Goal: Task Accomplishment & Management: Manage account settings

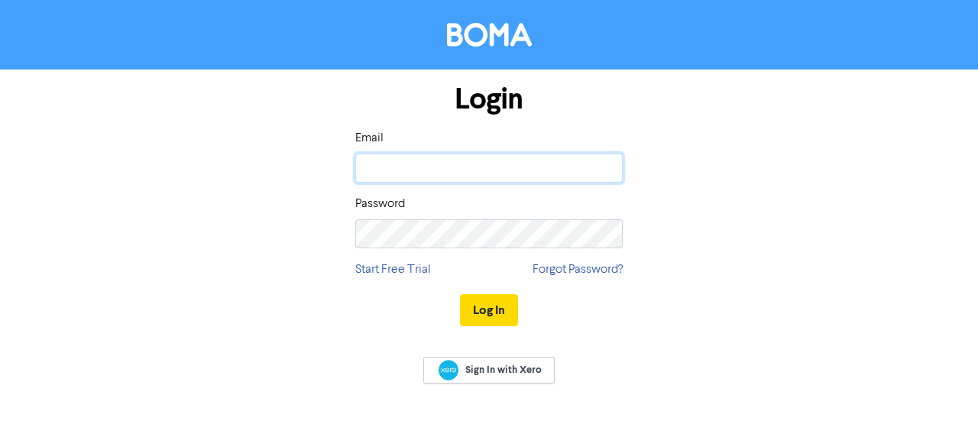
type input "[PERSON_NAME][EMAIL_ADDRESS][DOMAIN_NAME]"
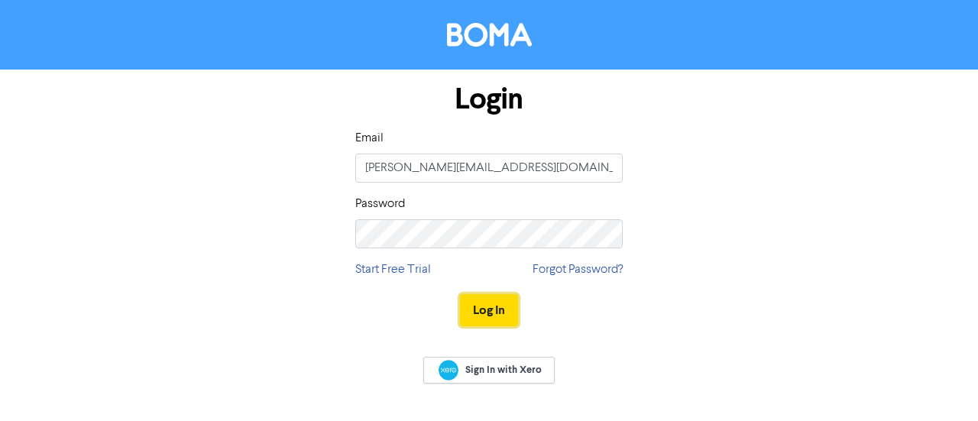
click at [483, 297] on button "Log In" at bounding box center [489, 310] width 58 height 32
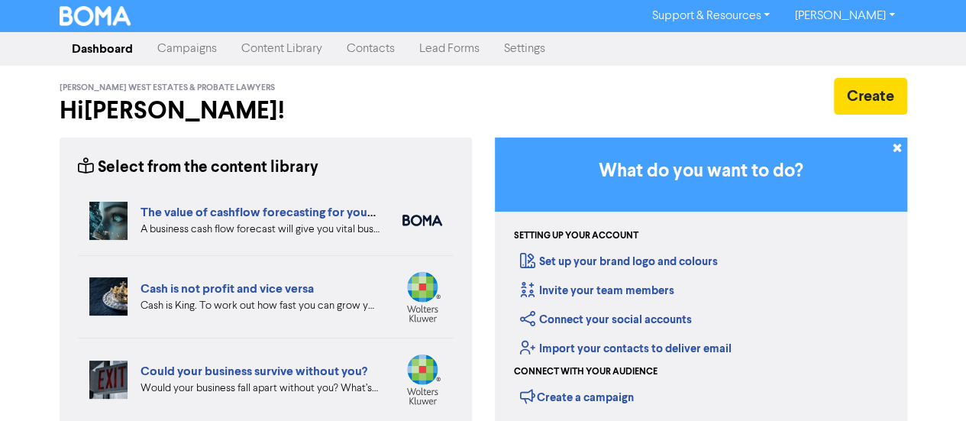
click at [198, 52] on link "Campaigns" at bounding box center [187, 49] width 84 height 31
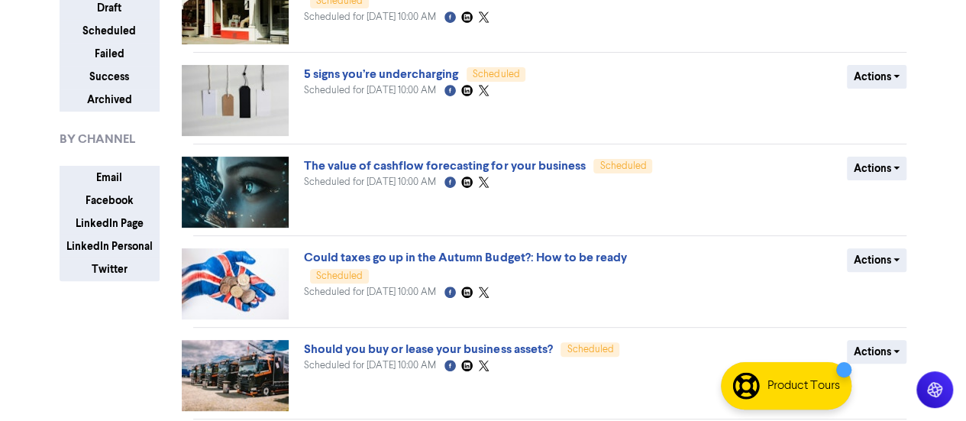
scroll to position [151, 0]
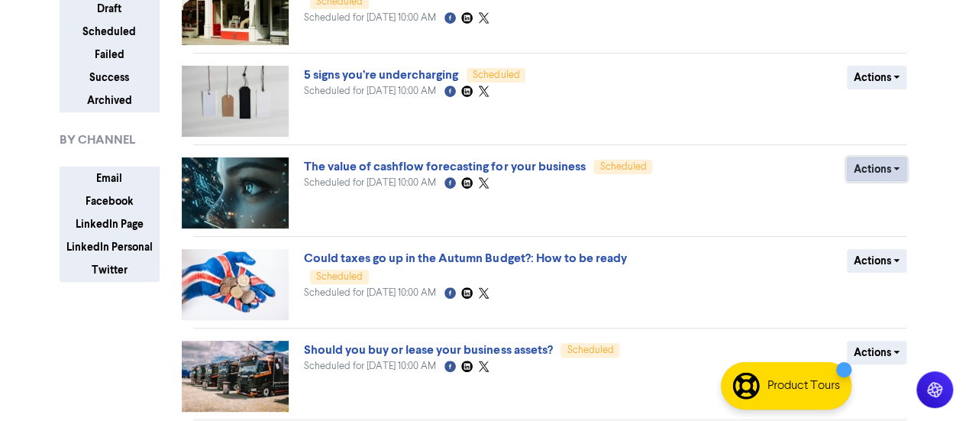
click at [882, 169] on button "Actions" at bounding box center [877, 169] width 60 height 24
click at [896, 203] on button "Revert to draft" at bounding box center [904, 201] width 121 height 24
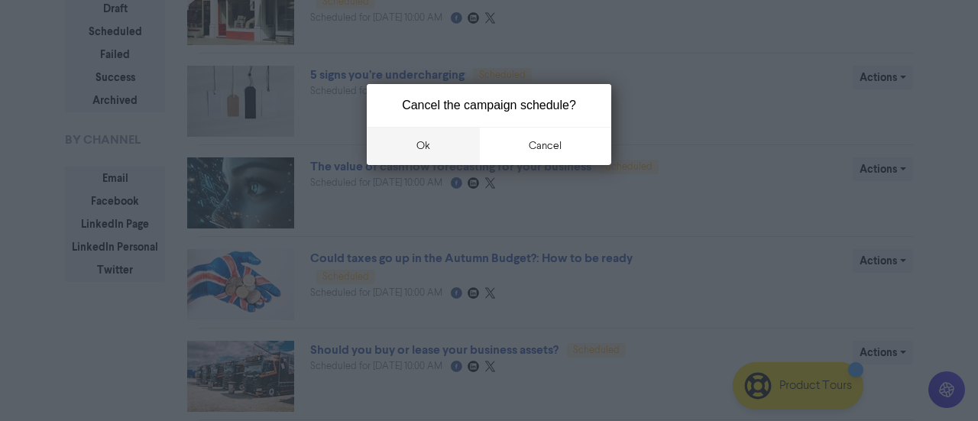
click at [435, 160] on button "ok" at bounding box center [423, 146] width 113 height 38
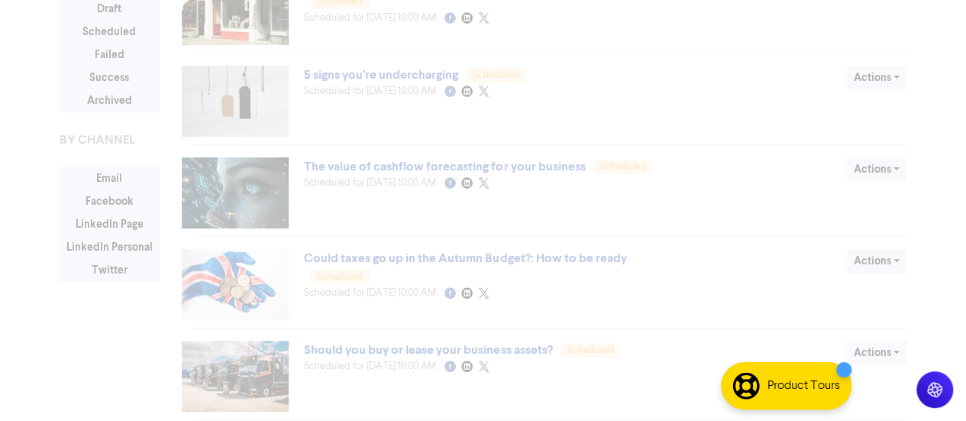
drag, startPoint x: 463, startPoint y: 176, endPoint x: 449, endPoint y: 166, distance: 17.4
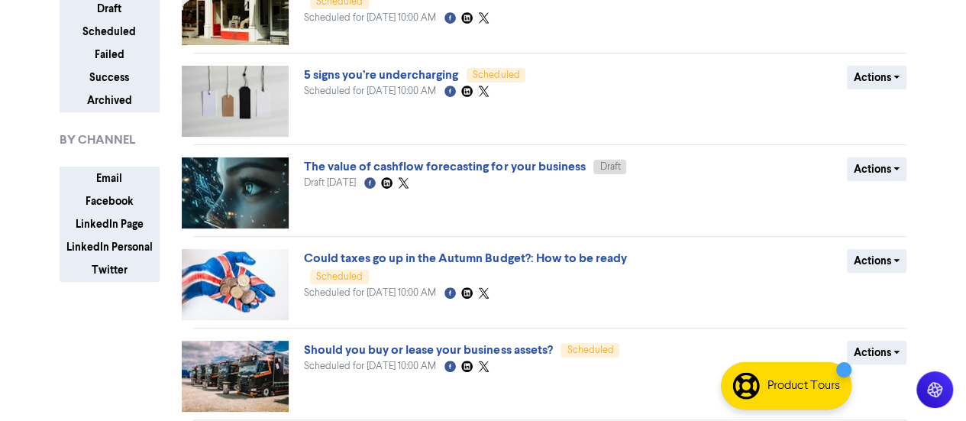
click at [443, 169] on link "The value of cashflow forecasting for your business" at bounding box center [444, 166] width 281 height 15
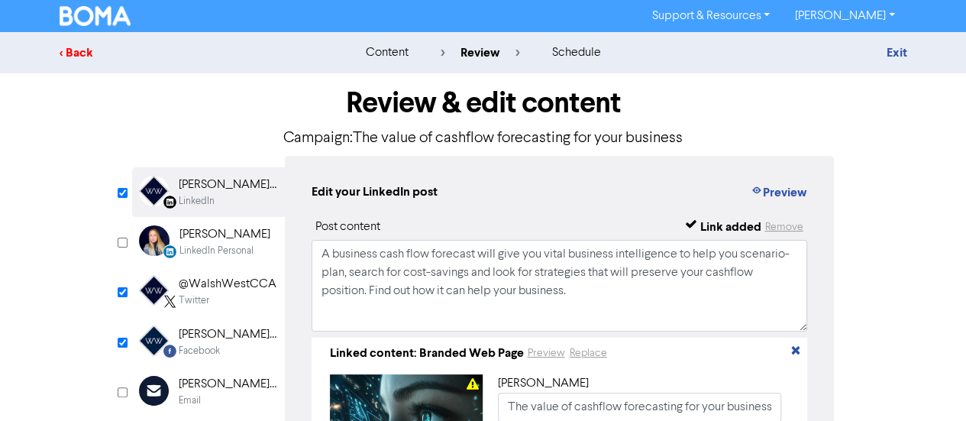
click at [69, 50] on div "< Back" at bounding box center [193, 53] width 267 height 18
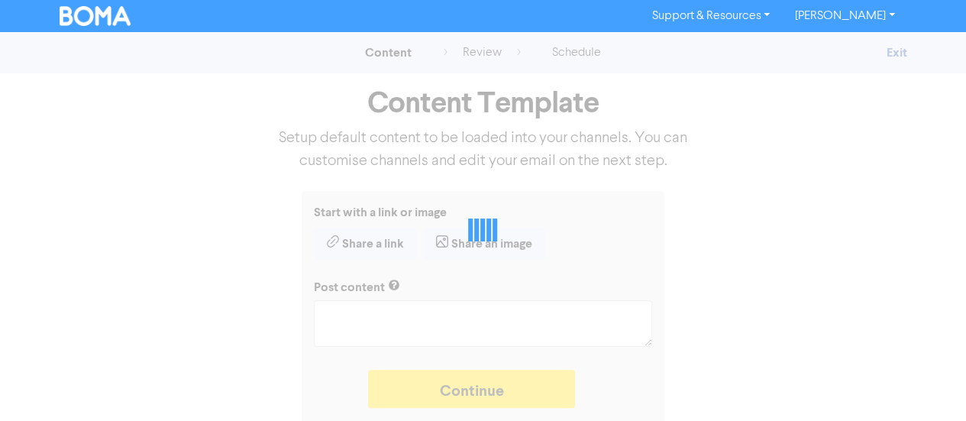
type textarea "x"
type textarea "A business cash flow forecast will give you vital business intelligence to help…"
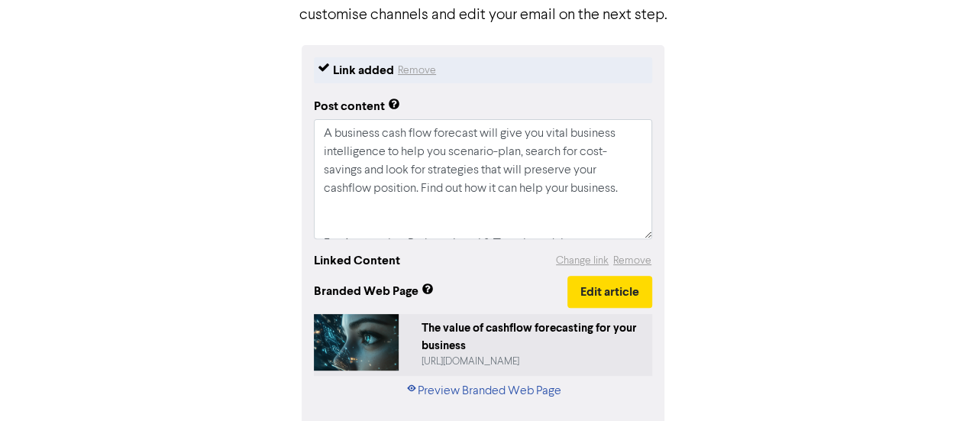
scroll to position [206, 0]
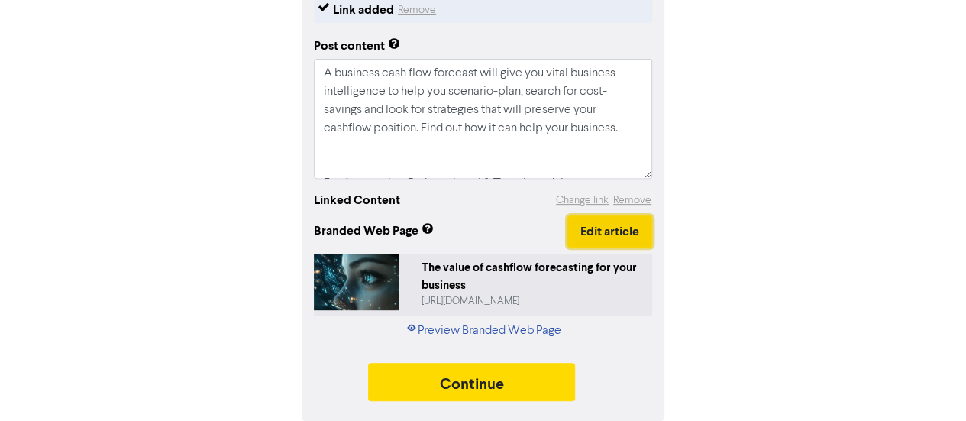
click at [577, 226] on button "Edit article" at bounding box center [610, 231] width 85 height 32
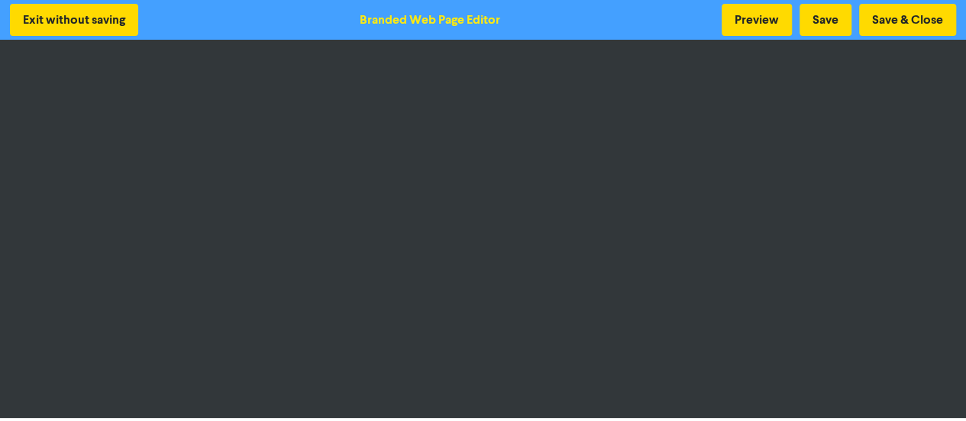
scroll to position [2, 0]
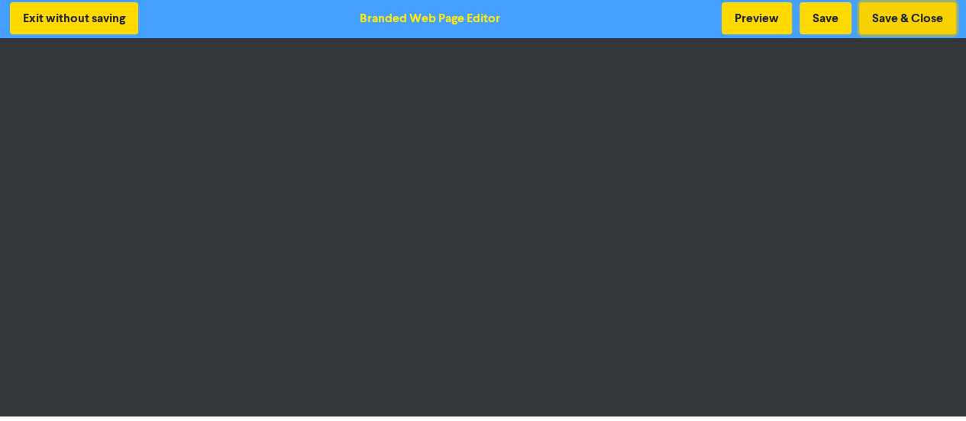
click at [911, 9] on button "Save & Close" at bounding box center [907, 18] width 97 height 32
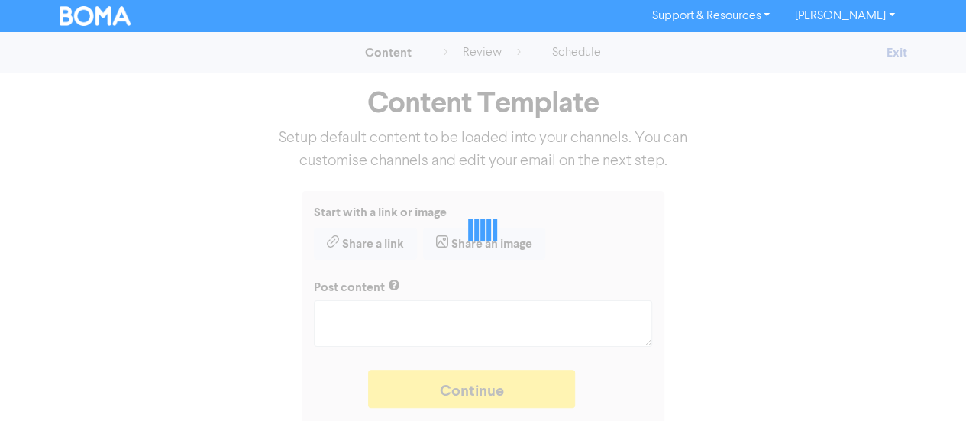
type textarea "x"
type textarea "A business cash flow forecast will give you vital business intelligence to help…"
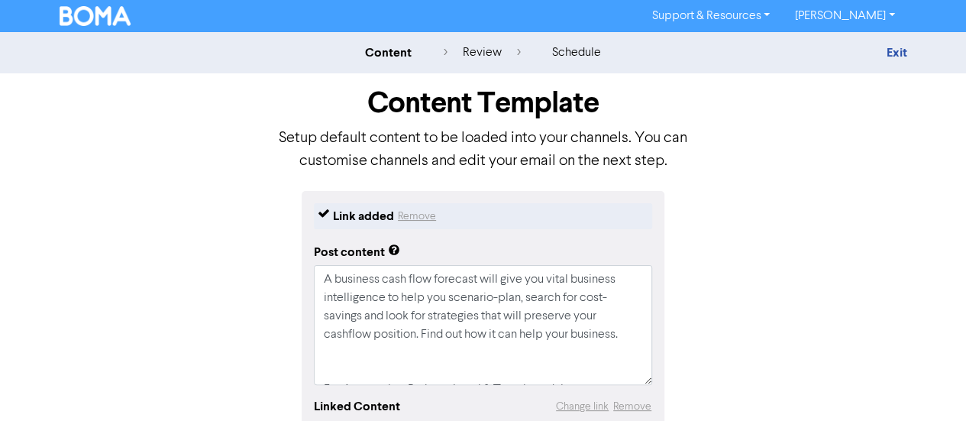
click at [865, 233] on div "Link added Remove Post content A business cash flow forecast will give you vita…" at bounding box center [483, 409] width 871 height 436
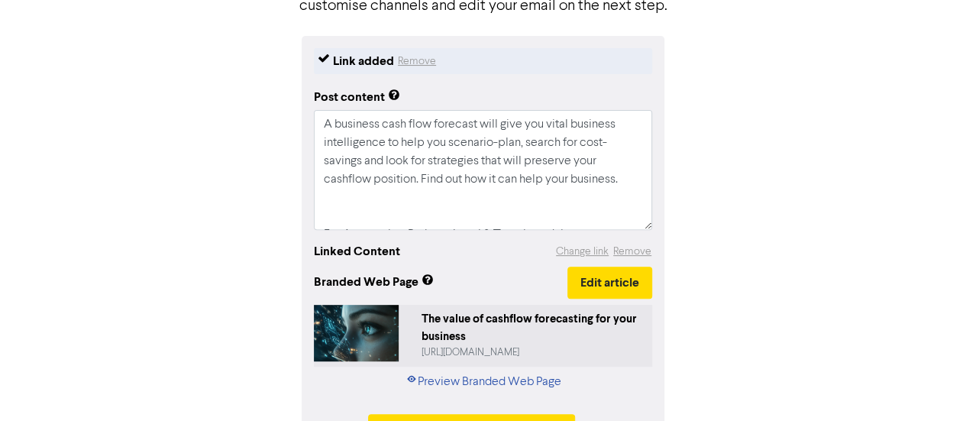
scroll to position [206, 0]
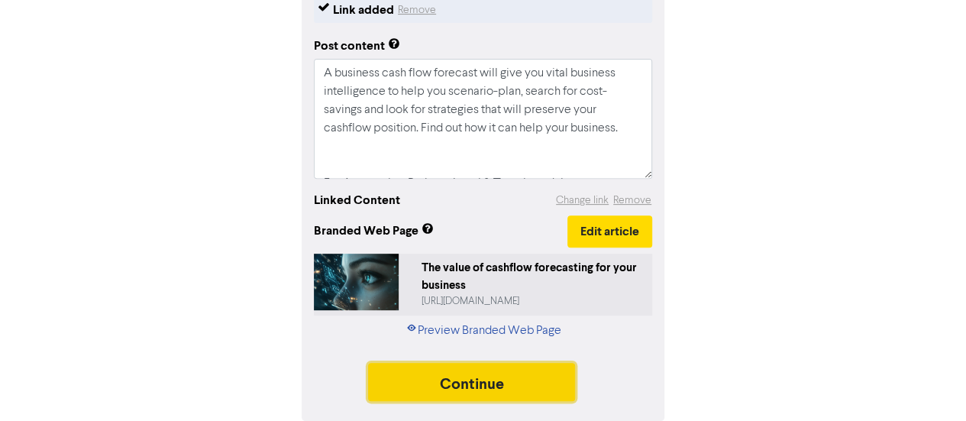
click at [503, 384] on button "Continue" at bounding box center [472, 382] width 208 height 38
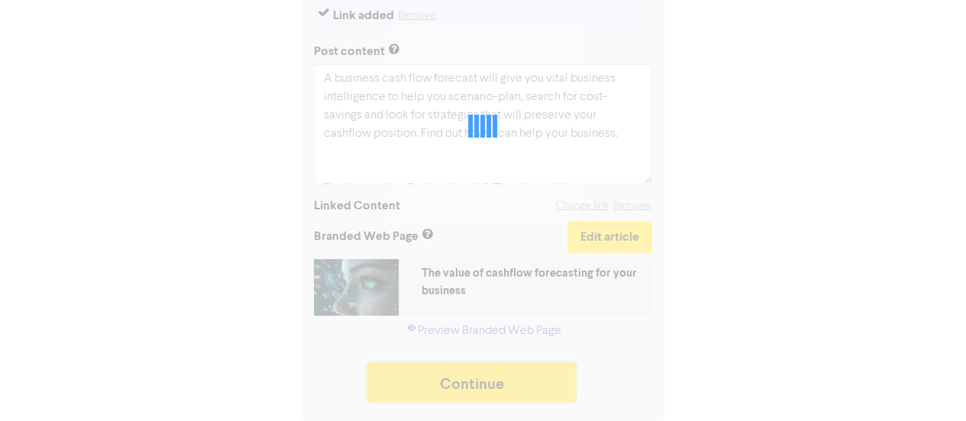
scroll to position [201, 0]
type textarea "x"
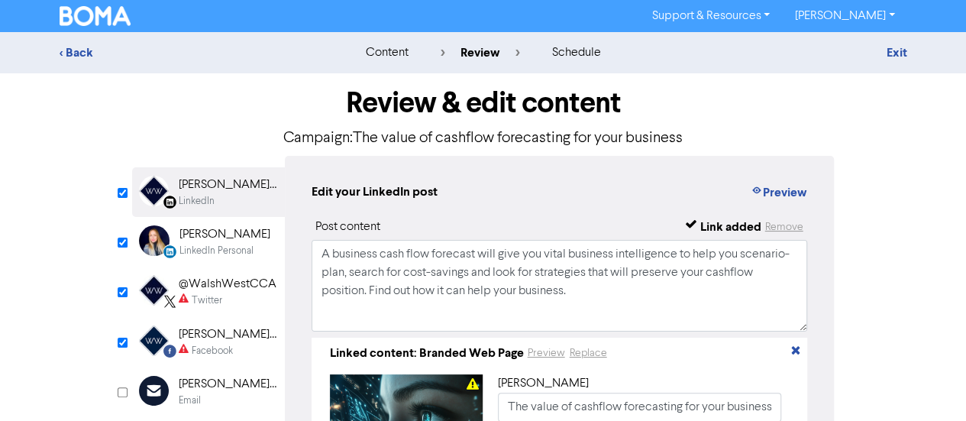
scroll to position [50, 0]
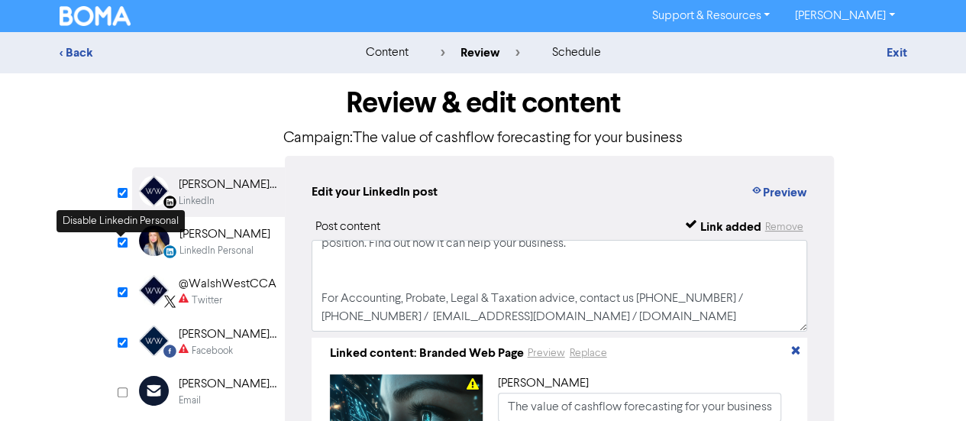
click at [121, 244] on input "checkbox" at bounding box center [123, 243] width 10 height 10
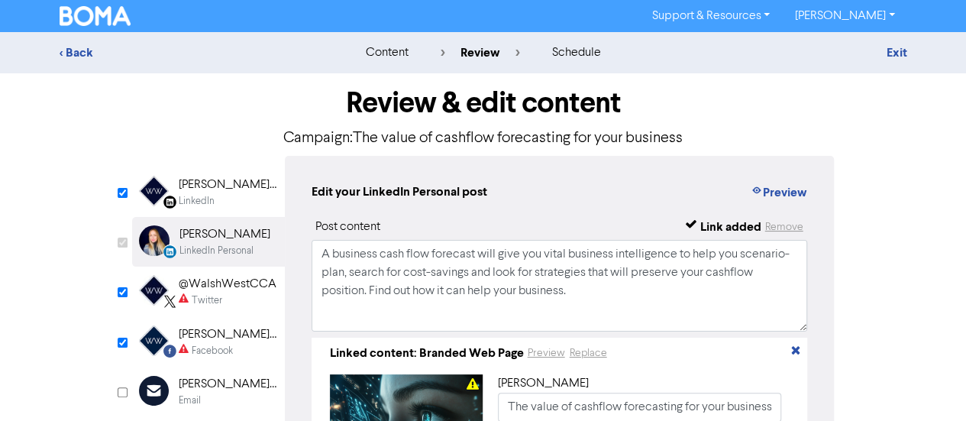
checkbox input "false"
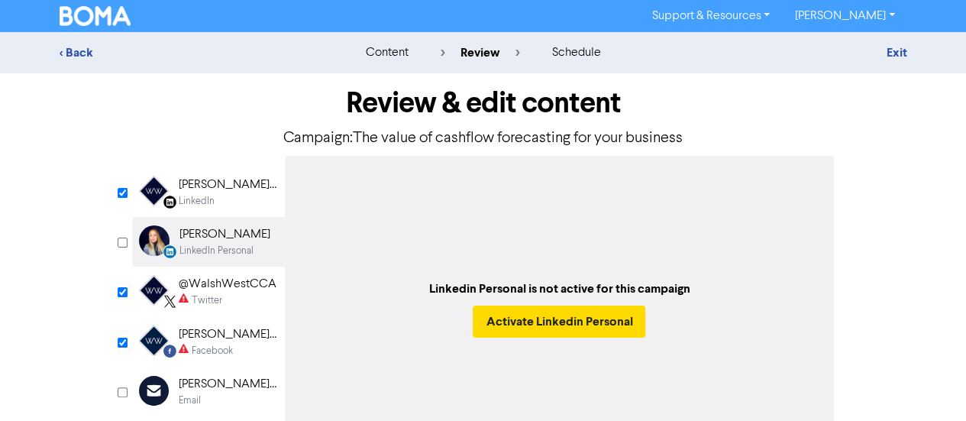
click at [177, 194] on div "LinkedIn Page Created with Sketch. [PERSON_NAME] West Chartered Certified Accou…" at bounding box center [208, 192] width 153 height 50
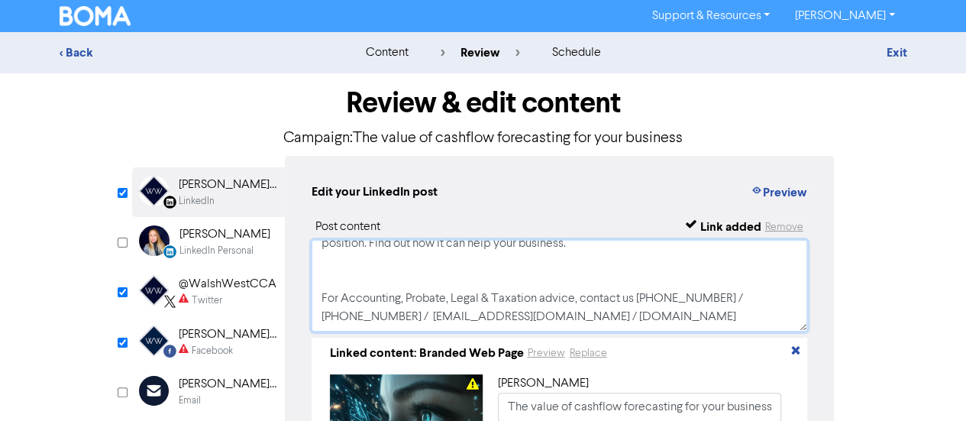
click at [321, 292] on textarea "A business cash flow forecast will give you vital business intelligence to help…" at bounding box center [560, 286] width 497 height 92
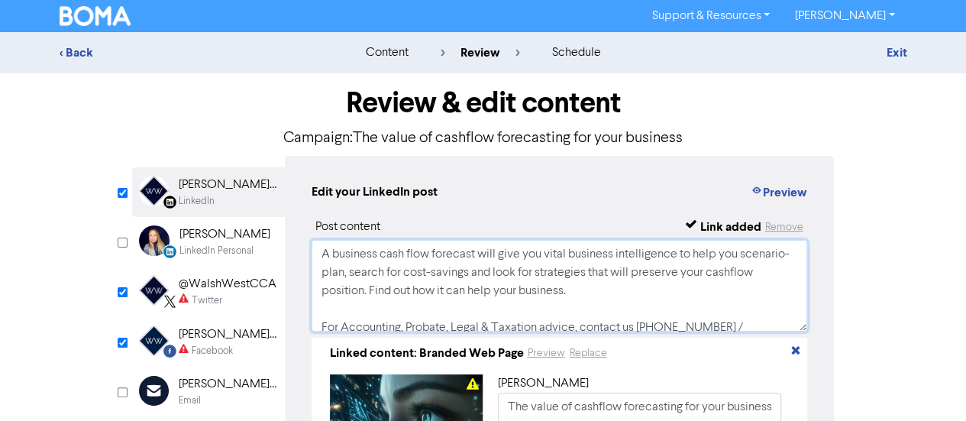
scroll to position [47, 0]
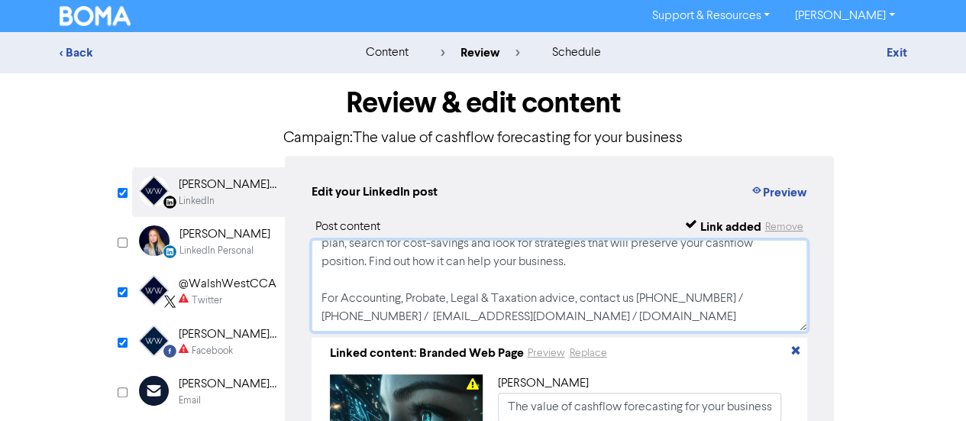
drag, startPoint x: 318, startPoint y: 257, endPoint x: 514, endPoint y: 335, distance: 211.2
click at [514, 335] on div "Post content Link added Remove A business cash flow forecast will give you vita…" at bounding box center [560, 353] width 497 height 270
type textarea "A business cash flow forecast will give you vital business intelligence to help…"
click at [203, 349] on div "Facebook" at bounding box center [212, 351] width 41 height 15
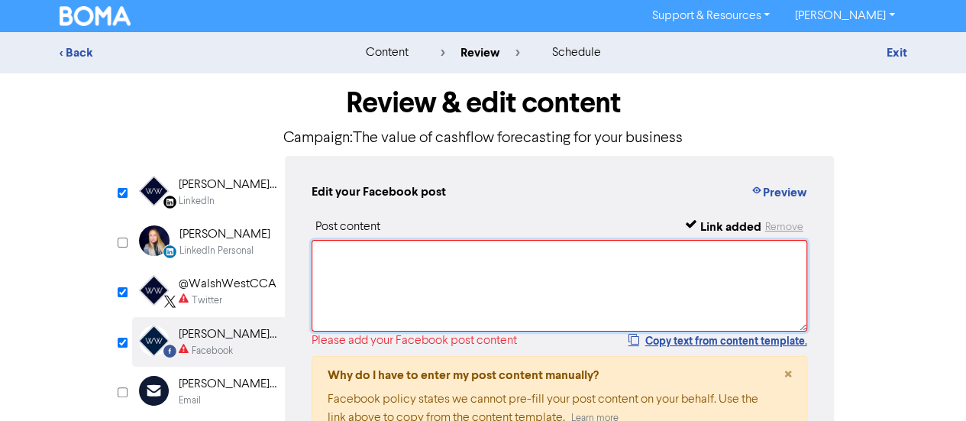
click at [333, 258] on textarea at bounding box center [560, 286] width 497 height 92
paste textarea "A business cash flow forecast will give you vital business intelligence to help…"
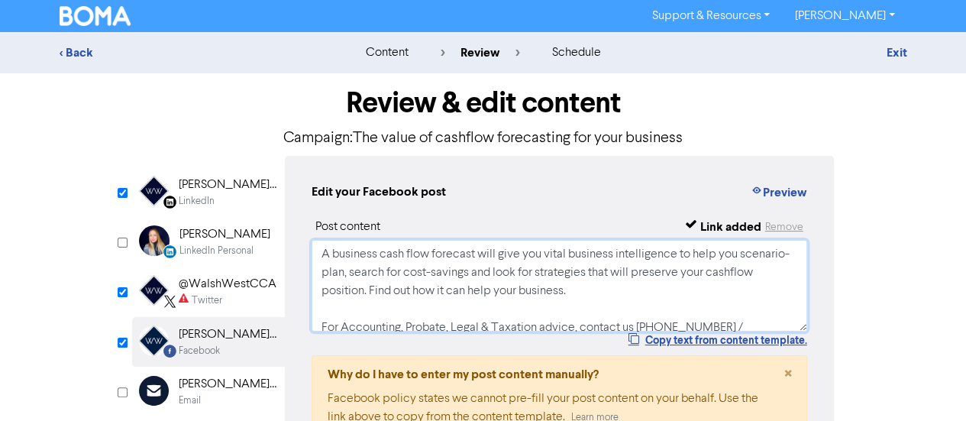
scroll to position [41, 0]
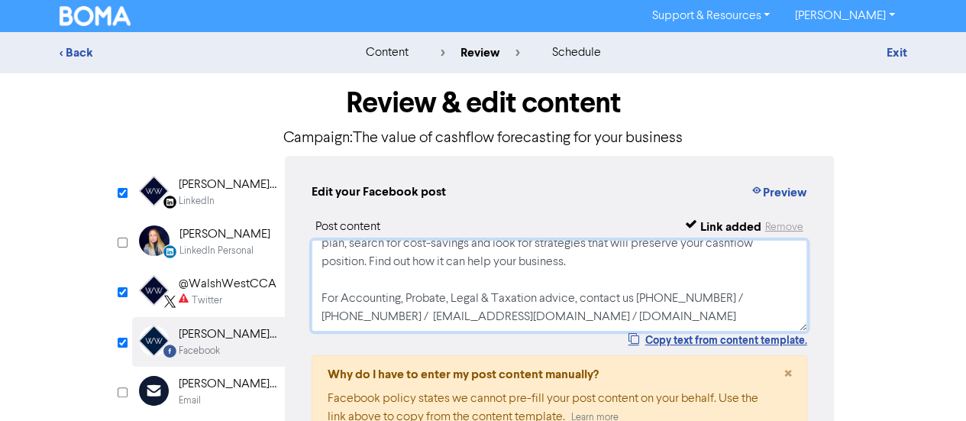
type textarea "A business cash flow forecast will give you vital business intelligence to help…"
click at [218, 283] on div "@WalshWestCCA" at bounding box center [228, 284] width 98 height 18
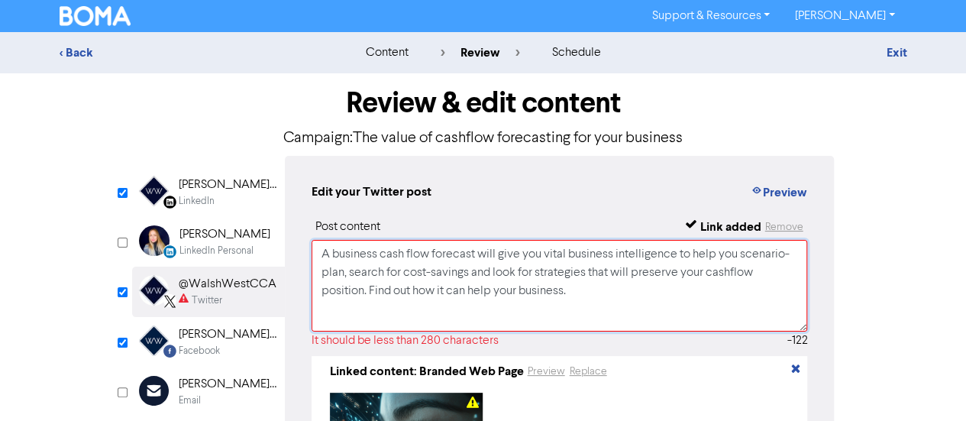
click at [394, 263] on textarea "A business cash flow forecast will give you vital business intelligence to help…" at bounding box center [560, 286] width 497 height 92
click at [480, 288] on textarea "A business cash flow forecast will give you vital business intelligence to help…" at bounding box center [560, 286] width 497 height 92
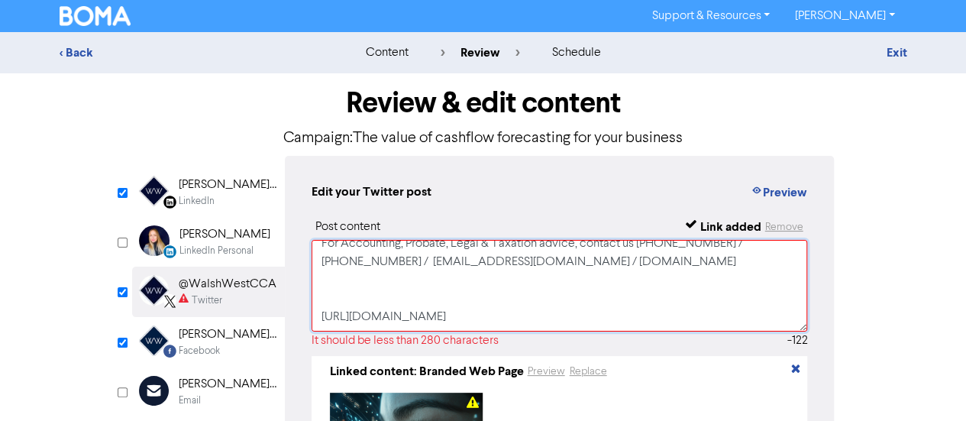
scroll to position [120, 0]
drag, startPoint x: 464, startPoint y: 320, endPoint x: 312, endPoint y: 267, distance: 161.1
click at [312, 267] on textarea "A business cash flow forecast will give you vital business intelligence to help…" at bounding box center [560, 286] width 497 height 92
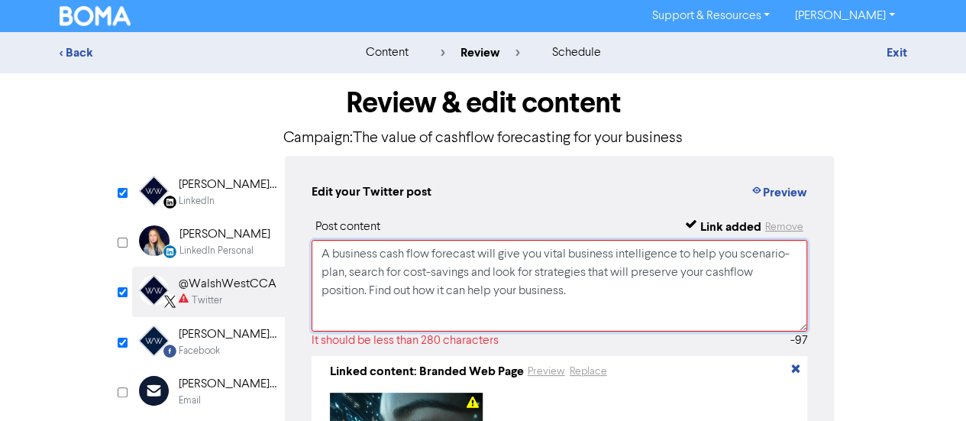
scroll to position [63, 0]
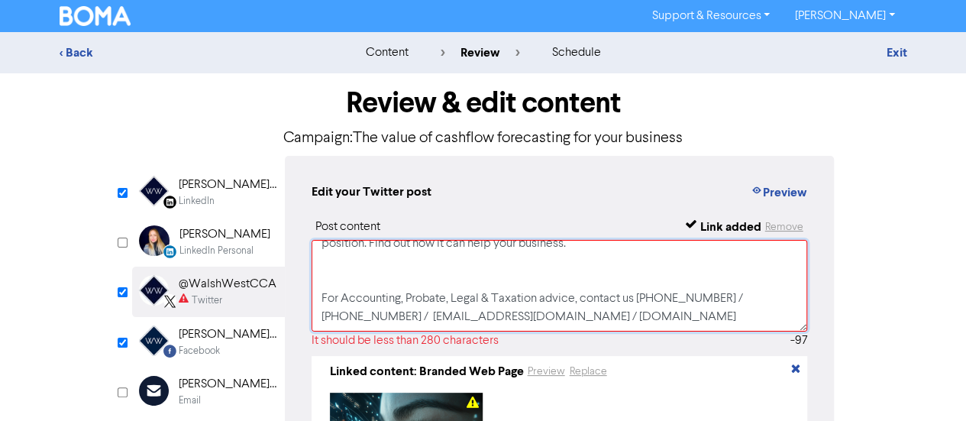
click at [321, 283] on textarea "A business cash flow forecast will give you vital business intelligence to help…" at bounding box center [560, 286] width 497 height 92
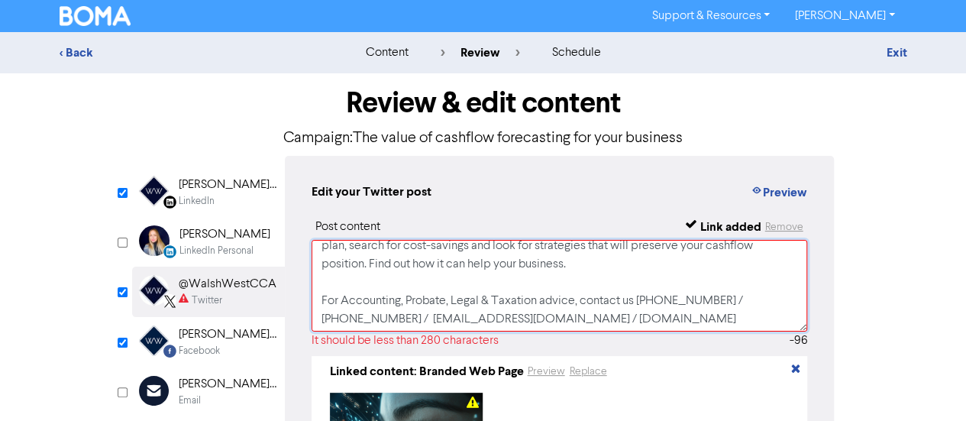
scroll to position [47, 0]
click at [535, 283] on textarea "A business cash flow forecast will give you vital business intelligence to help…" at bounding box center [560, 286] width 497 height 92
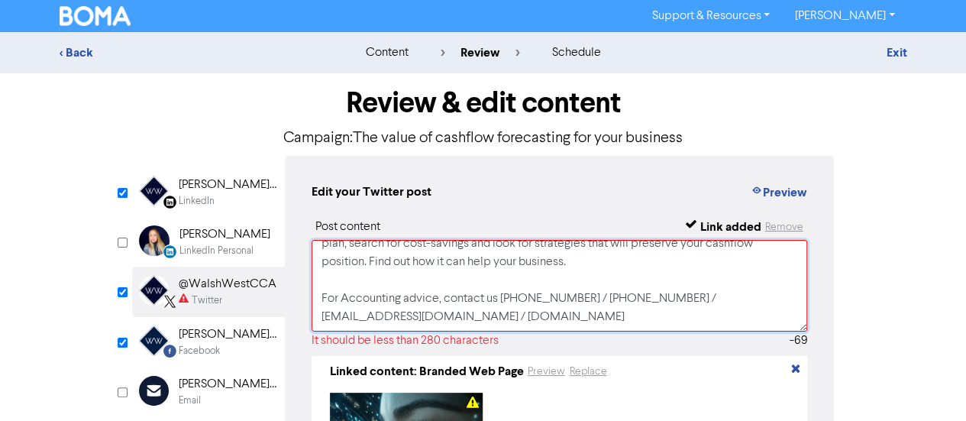
click at [629, 285] on textarea "A business cash flow forecast will give you vital business intelligence to help…" at bounding box center [560, 286] width 497 height 92
click at [638, 291] on textarea "A business cash flow forecast will give you vital business intelligence to help…" at bounding box center [560, 286] width 497 height 92
click at [674, 280] on textarea "A business cash flow forecast will give you vital business intelligence to help…" at bounding box center [560, 286] width 497 height 92
click at [742, 290] on textarea "A business cash flow forecast will give you vital business intelligence to help…" at bounding box center [560, 286] width 497 height 92
click at [750, 287] on textarea "A business cash flow forecast will give you vital business intelligence to help…" at bounding box center [560, 286] width 497 height 92
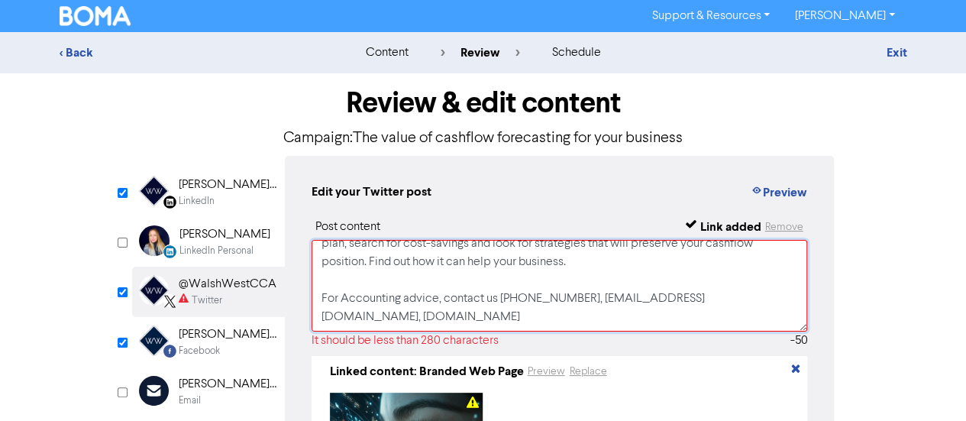
scroll to position [0, 0]
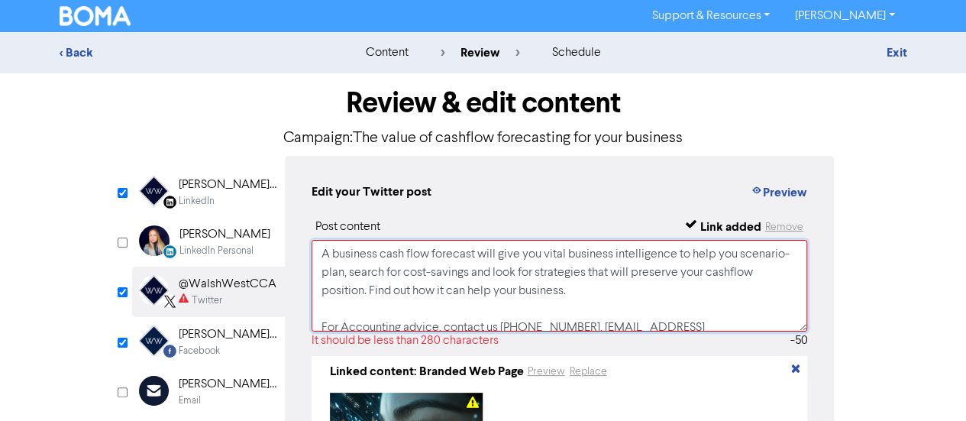
click at [539, 273] on textarea "A business cash flow forecast will give you vital business intelligence to help…" at bounding box center [560, 286] width 497 height 92
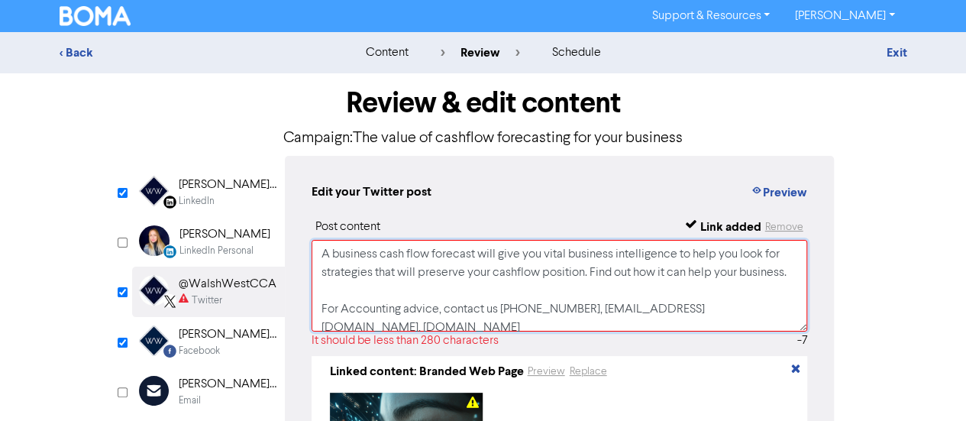
scroll to position [47, 0]
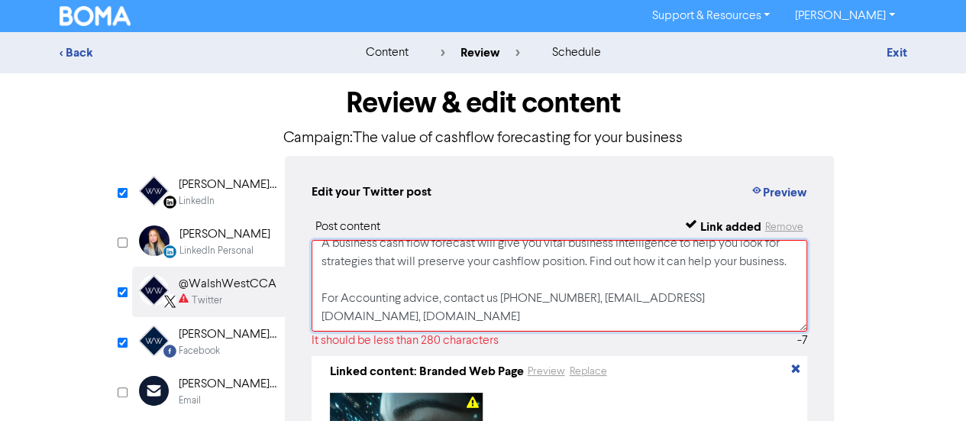
click at [414, 285] on textarea "A business cash flow forecast will give you vital business intelligence to help…" at bounding box center [560, 286] width 497 height 92
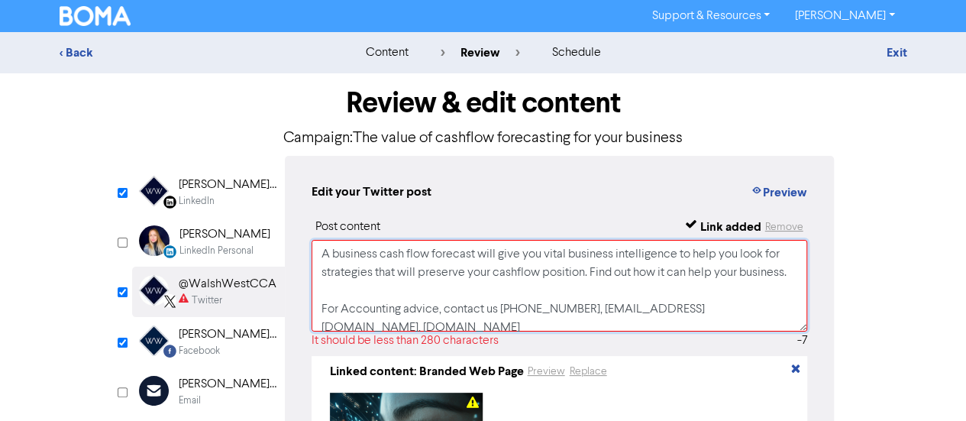
click at [487, 289] on textarea "A business cash flow forecast will give you vital business intelligence to help…" at bounding box center [560, 286] width 497 height 92
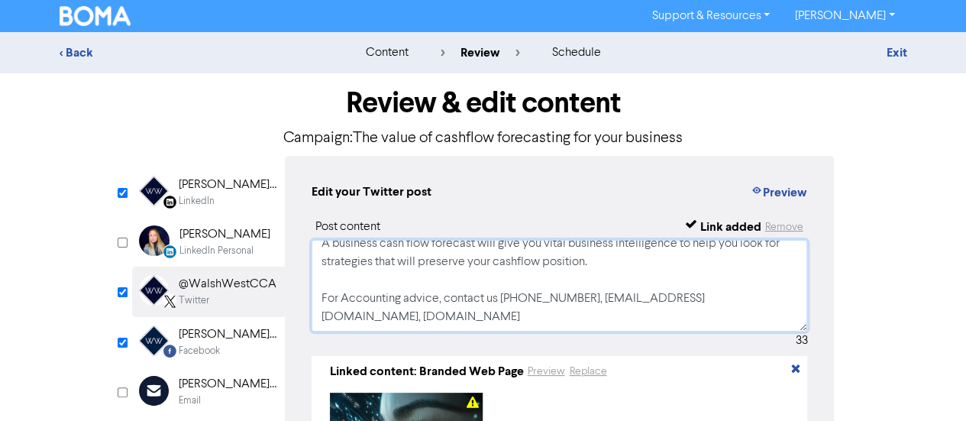
scroll to position [186, 0]
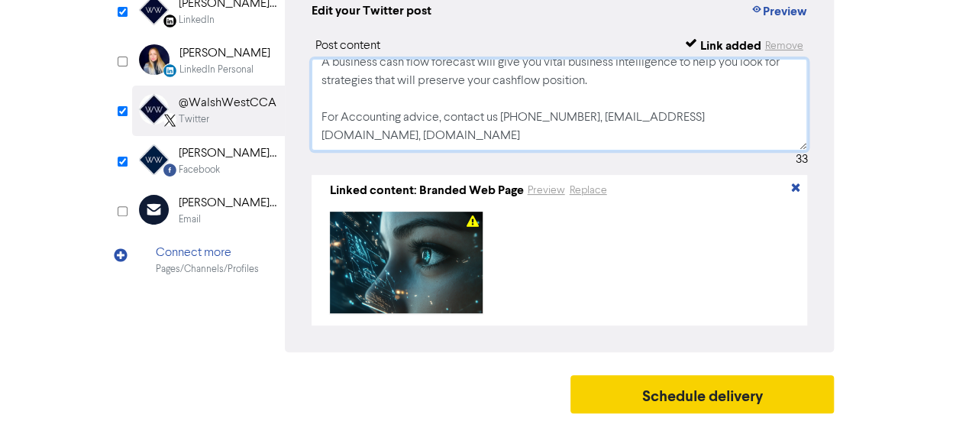
type textarea "A business cash flow forecast will give you vital business intelligence to help…"
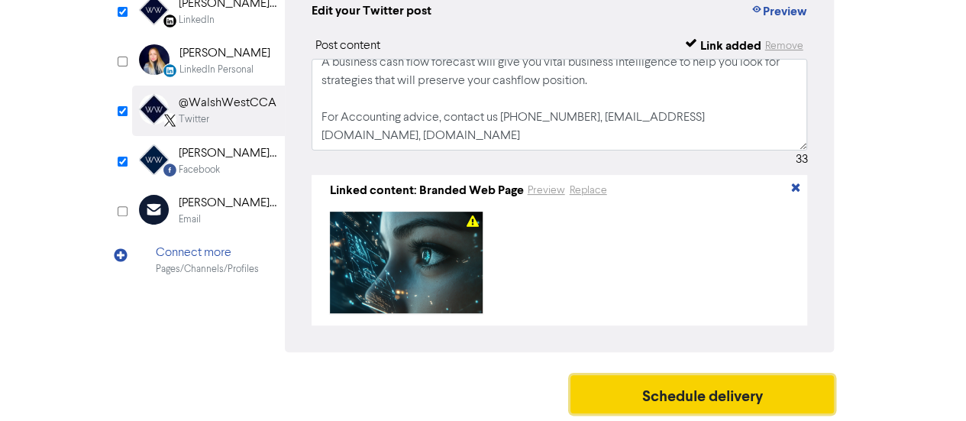
click at [623, 394] on button "Schedule delivery" at bounding box center [703, 394] width 264 height 38
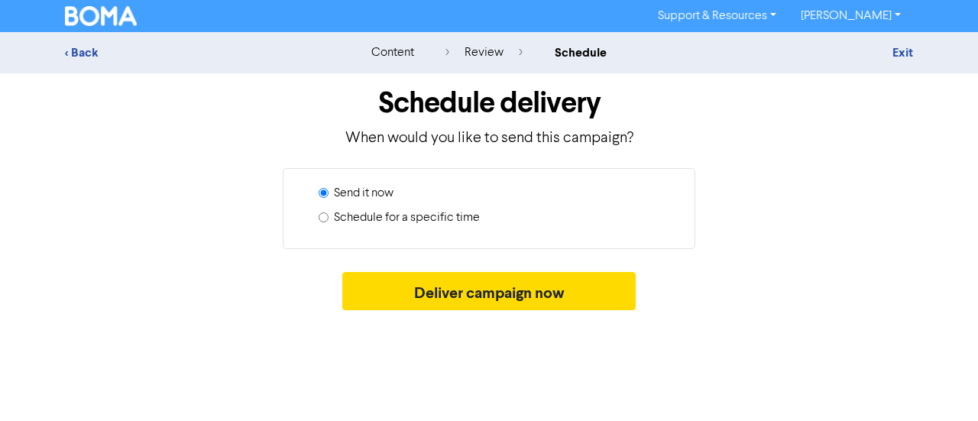
click at [323, 215] on input "Schedule for a specific time" at bounding box center [324, 217] width 10 height 10
radio input "true"
radio input "false"
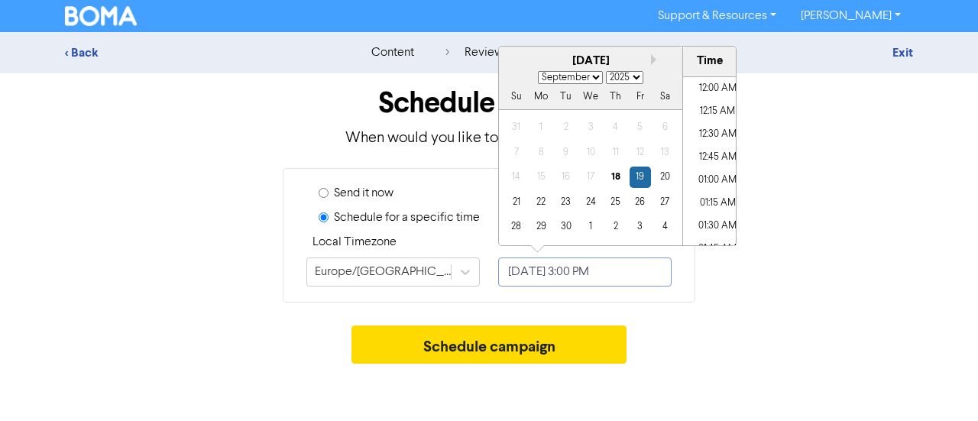
click at [545, 279] on input "[DATE] 3:00 PM" at bounding box center [584, 271] width 173 height 29
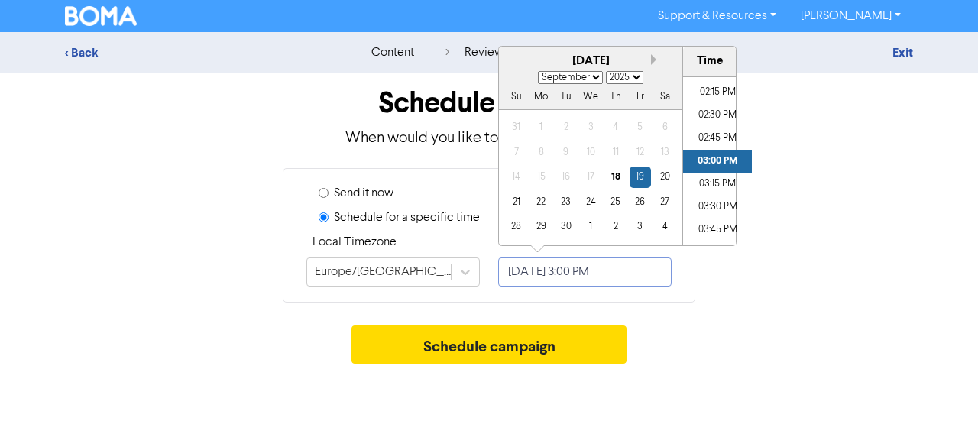
click at [658, 55] on button "Next month" at bounding box center [656, 59] width 11 height 11
select select "9"
click at [539, 177] on div "13" at bounding box center [541, 177] width 21 height 21
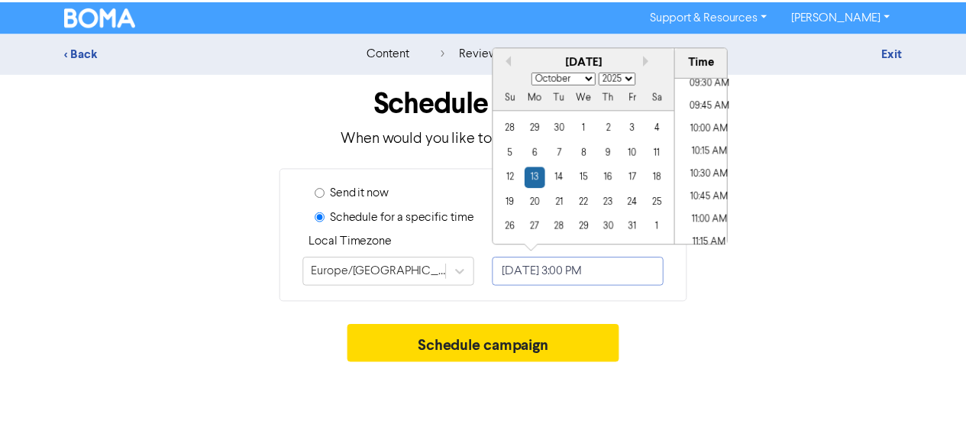
scroll to position [875, 0]
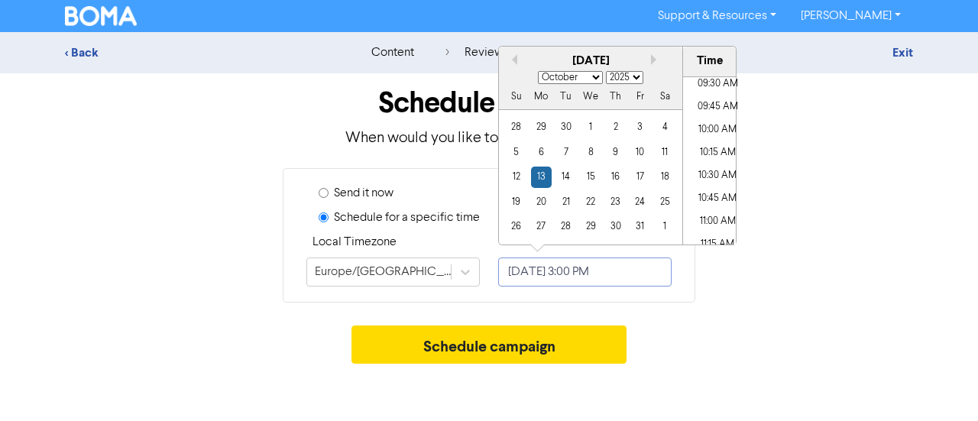
click at [697, 128] on li "10:00 AM" at bounding box center [717, 129] width 69 height 23
type input "[DATE] 10:00 AM"
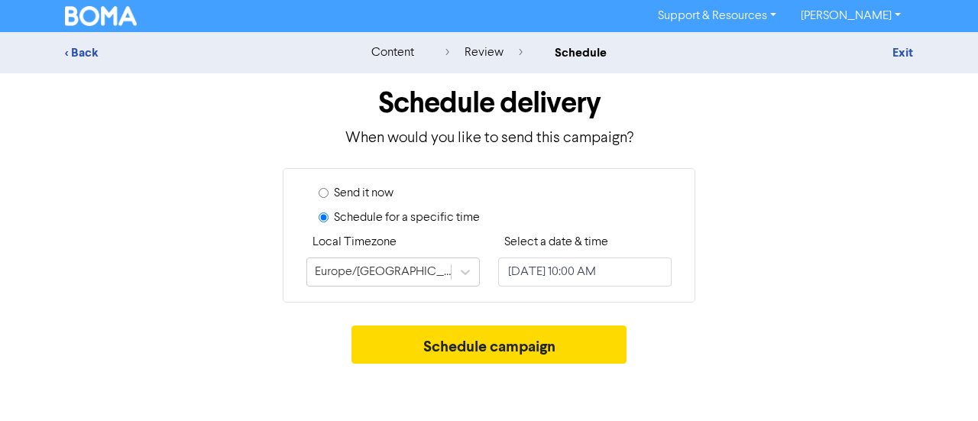
click at [772, 317] on div "Schedule delivery When would you like to send this campaign? Send it now Schedu…" at bounding box center [488, 222] width 871 height 298
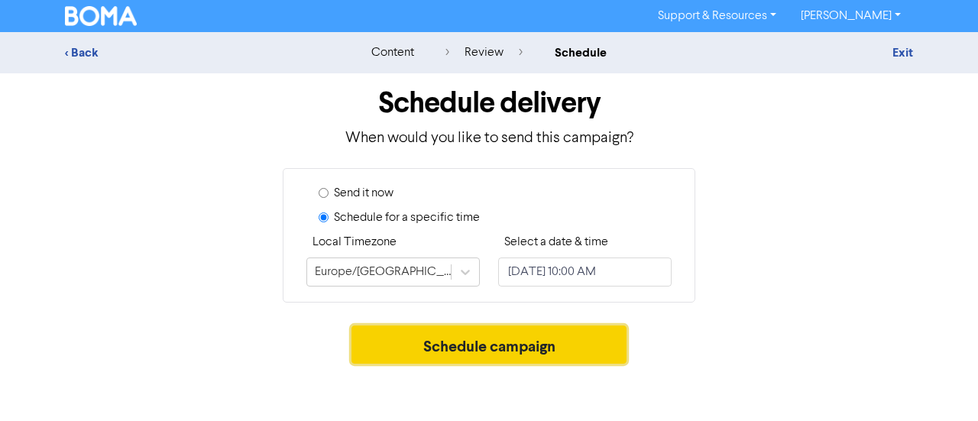
click at [551, 338] on button "Schedule campaign" at bounding box center [489, 344] width 276 height 38
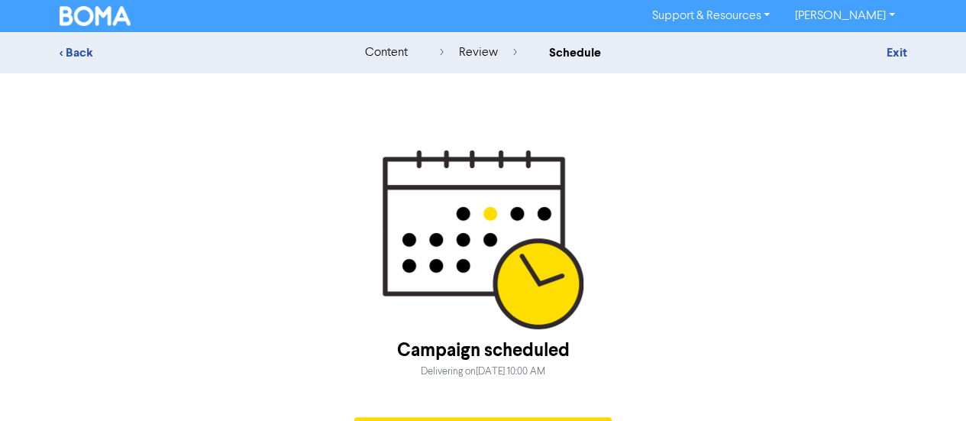
scroll to position [41, 0]
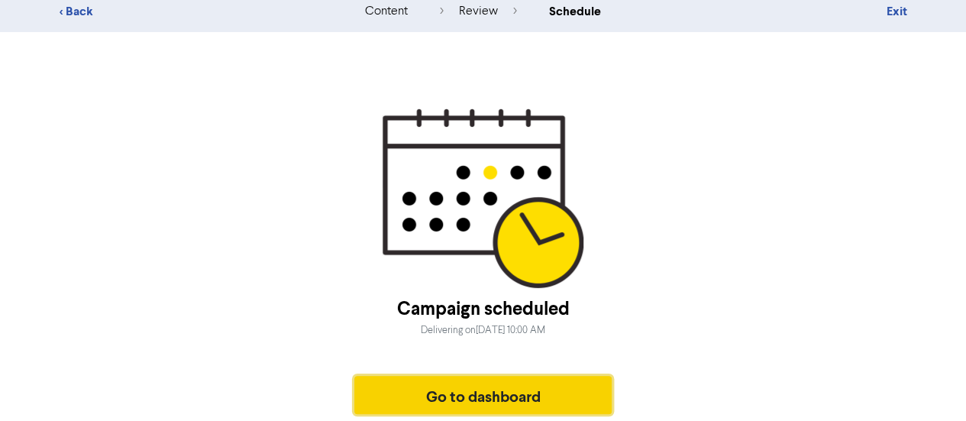
click at [502, 396] on button "Go to dashboard" at bounding box center [483, 395] width 258 height 38
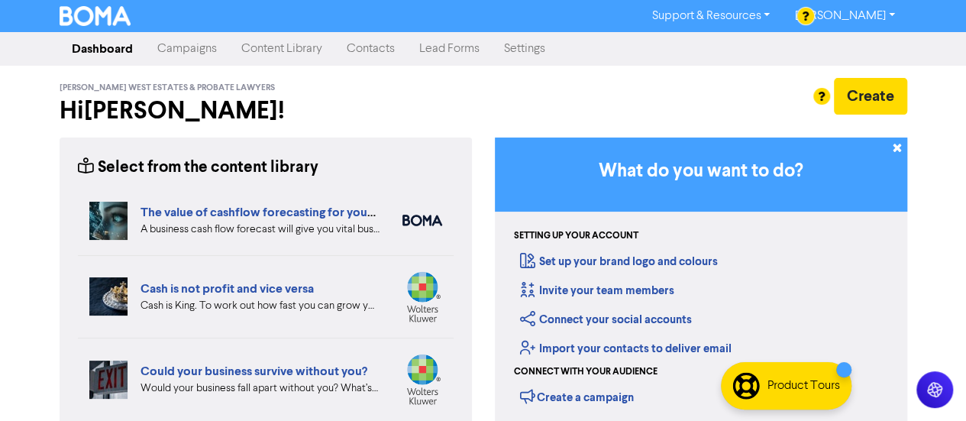
click at [194, 48] on link "Campaigns" at bounding box center [187, 49] width 84 height 31
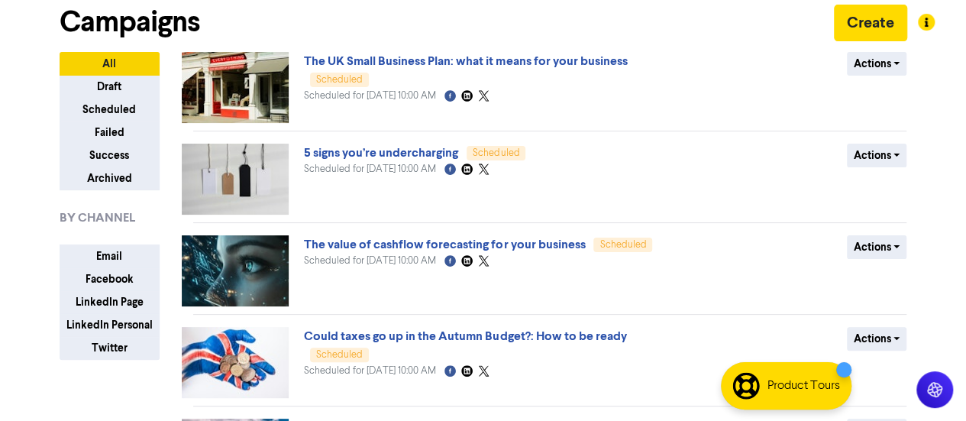
scroll to position [71, 0]
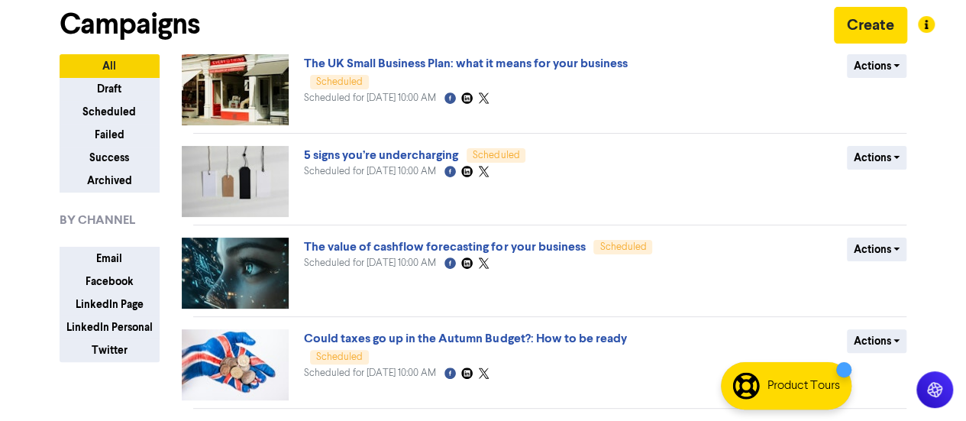
click at [265, 169] on img at bounding box center [235, 181] width 107 height 71
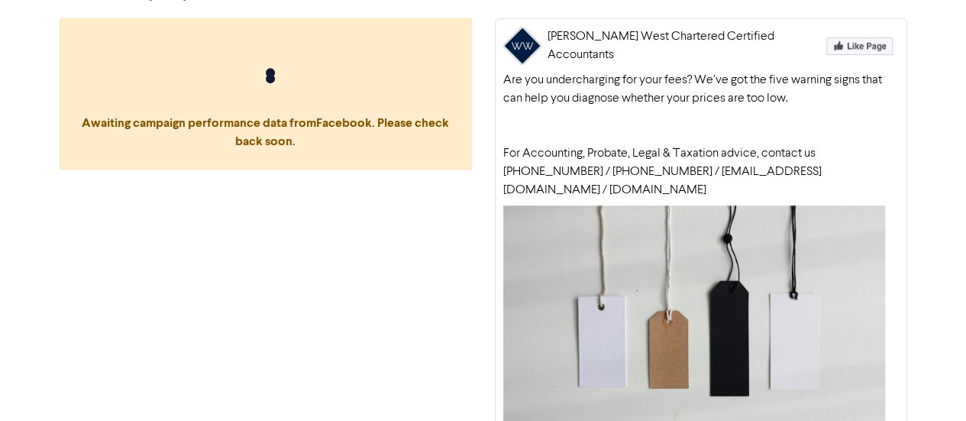
scroll to position [411, 0]
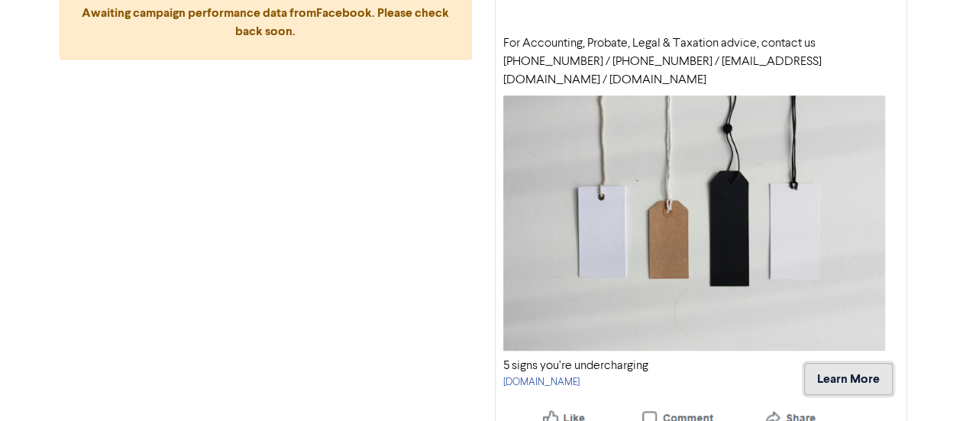
click at [877, 363] on button "Learn More" at bounding box center [848, 379] width 89 height 32
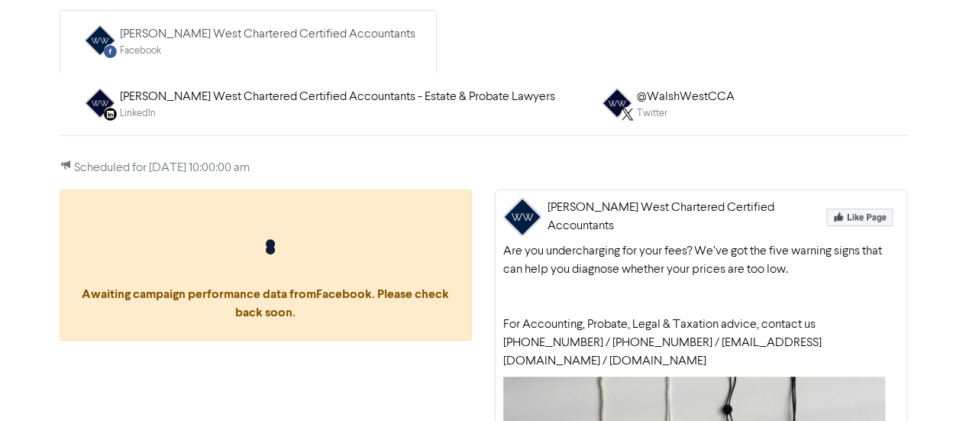
scroll to position [225, 0]
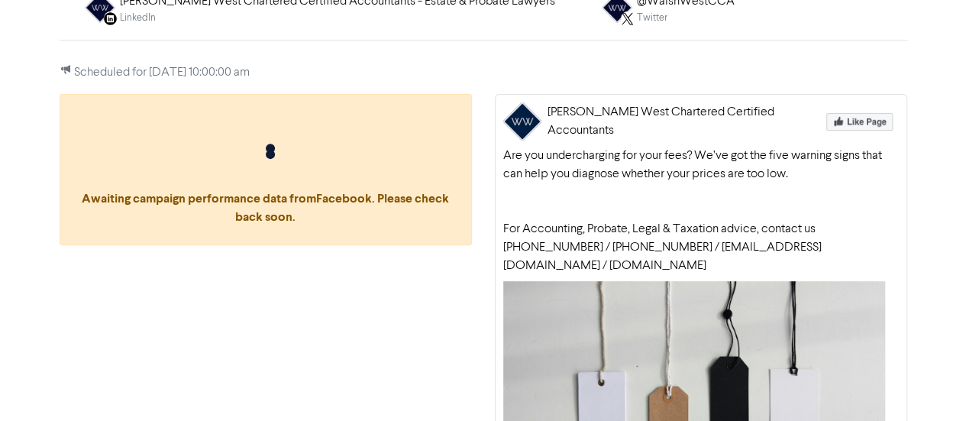
click at [555, 223] on div "Are you undercharging for your fees? We’ve got the five warning signs that can …" at bounding box center [701, 211] width 396 height 128
click at [558, 196] on div "Are you undercharging for your fees? We’ve got the five warning signs that can …" at bounding box center [701, 211] width 396 height 128
drag, startPoint x: 502, startPoint y: 156, endPoint x: 875, endPoint y: 261, distance: 388.1
click at [875, 261] on div "[PERSON_NAME] West Chartered Certified Accountants Are you undercharging for yo…" at bounding box center [701, 360] width 412 height 533
copy div "Are you undercharging for your fees? We’ve got the five warning signs that can …"
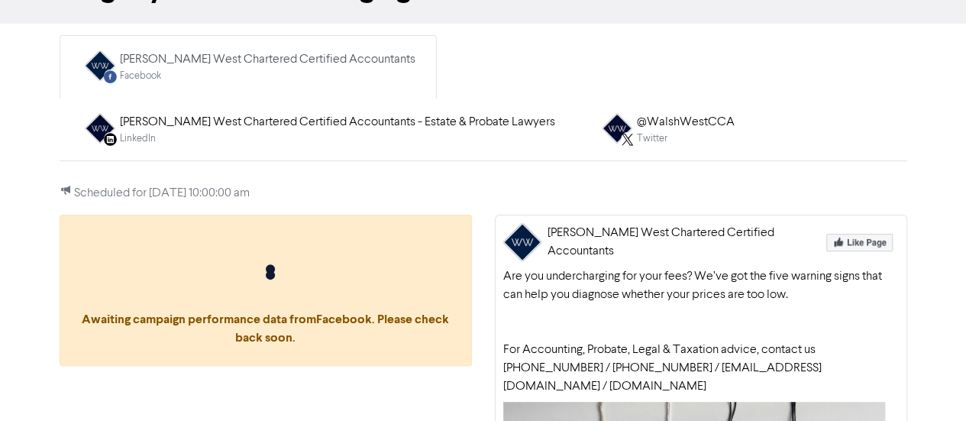
scroll to position [0, 0]
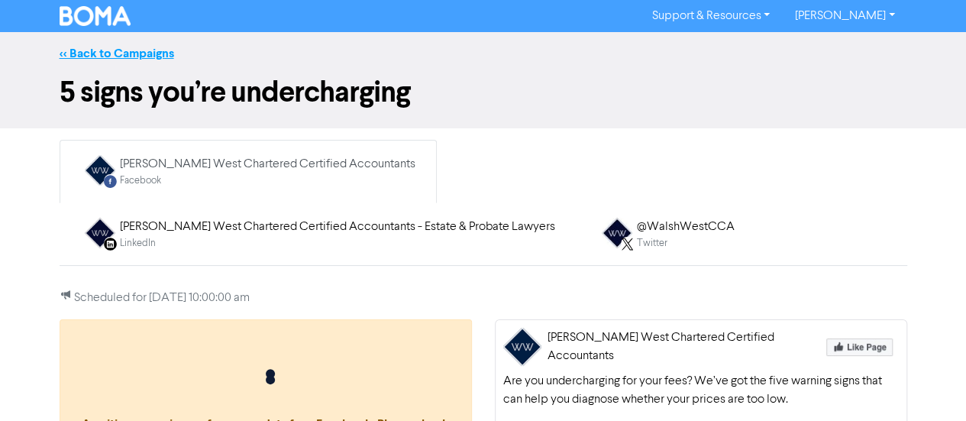
click at [107, 59] on link "<< Back to Campaigns" at bounding box center [117, 53] width 115 height 15
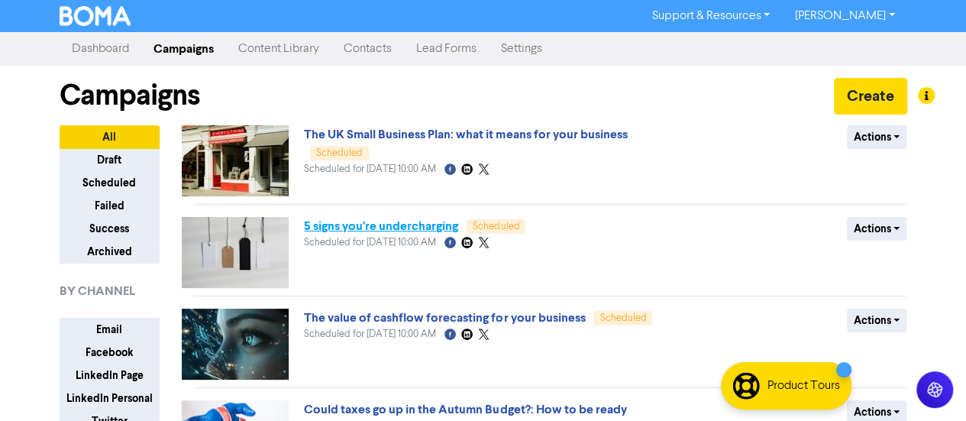
click at [350, 227] on link "5 signs you’re undercharging" at bounding box center [381, 225] width 154 height 15
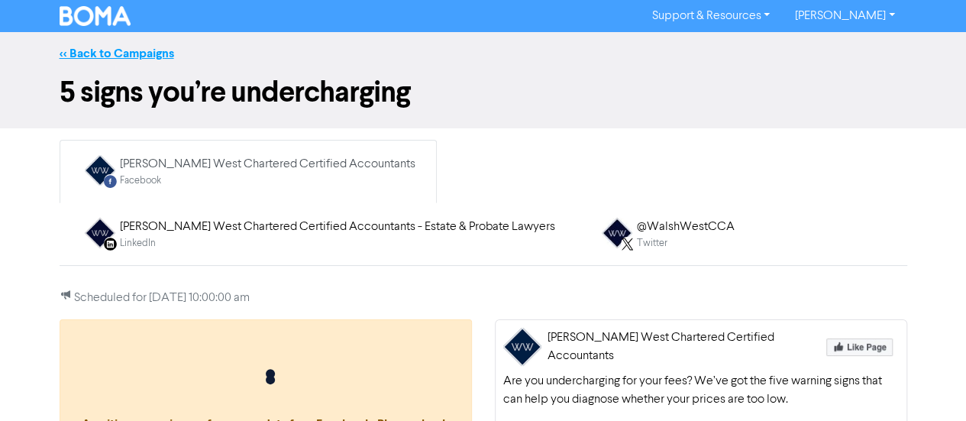
click at [70, 51] on link "<< Back to Campaigns" at bounding box center [117, 53] width 115 height 15
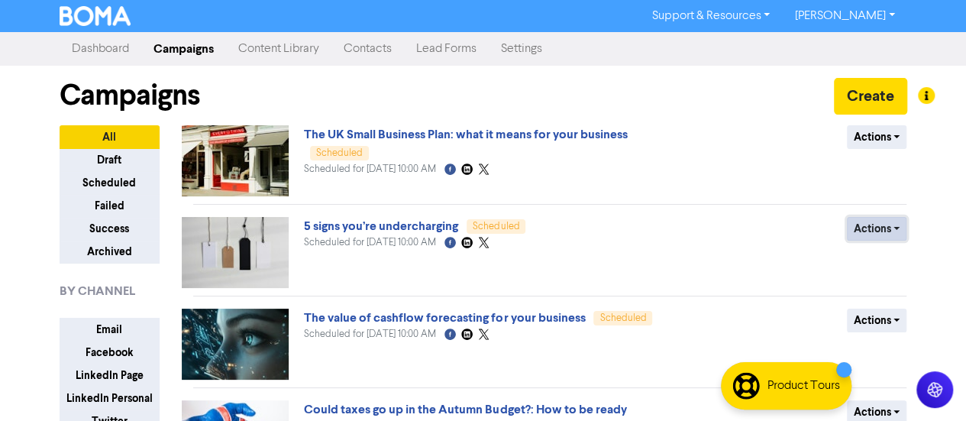
click at [882, 225] on button "Actions" at bounding box center [877, 229] width 60 height 24
click at [889, 267] on button "Revert to draft" at bounding box center [904, 261] width 121 height 24
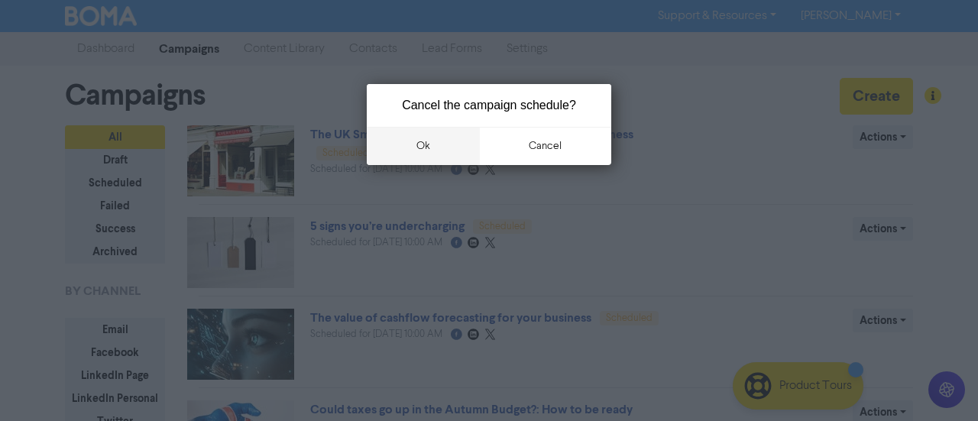
click at [434, 150] on button "ok" at bounding box center [423, 146] width 113 height 38
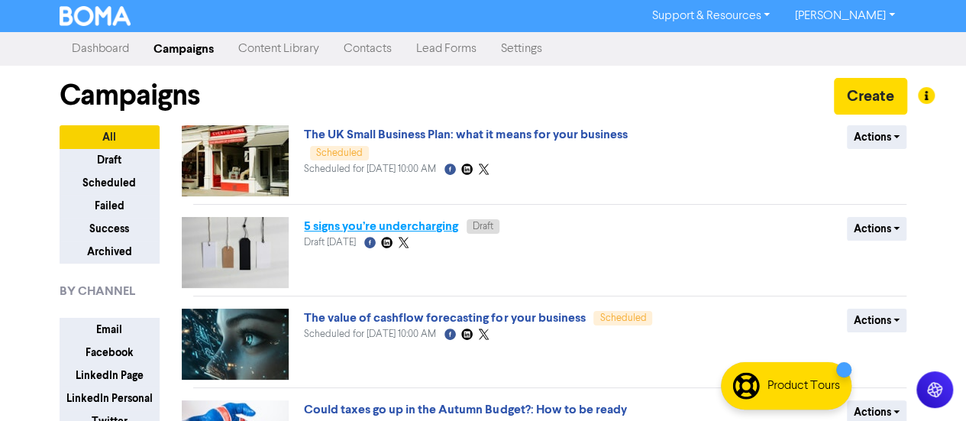
click at [406, 224] on link "5 signs you’re undercharging" at bounding box center [381, 225] width 154 height 15
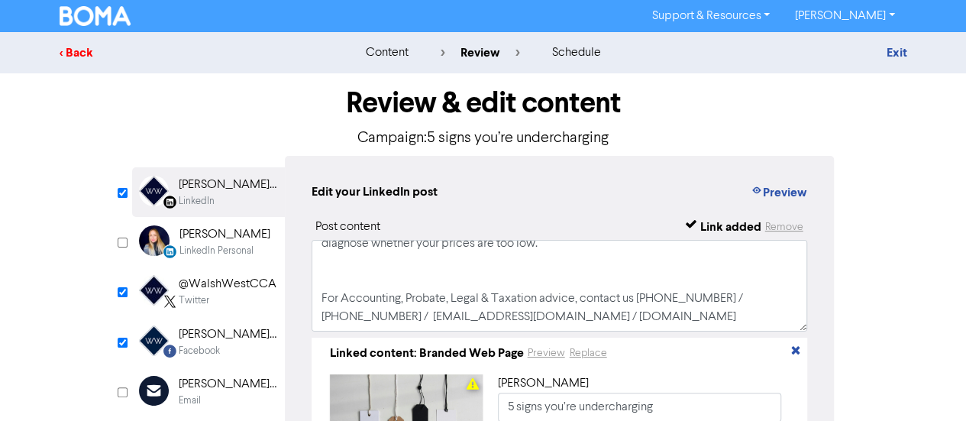
click at [82, 53] on div "< Back" at bounding box center [193, 53] width 267 height 18
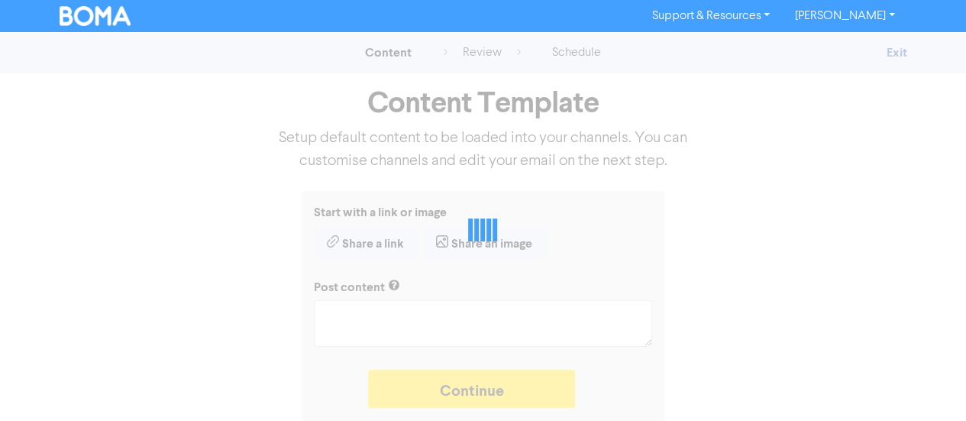
type textarea "x"
type textarea "Are you undercharging for your fees? We’ve got the five warning signs that can …"
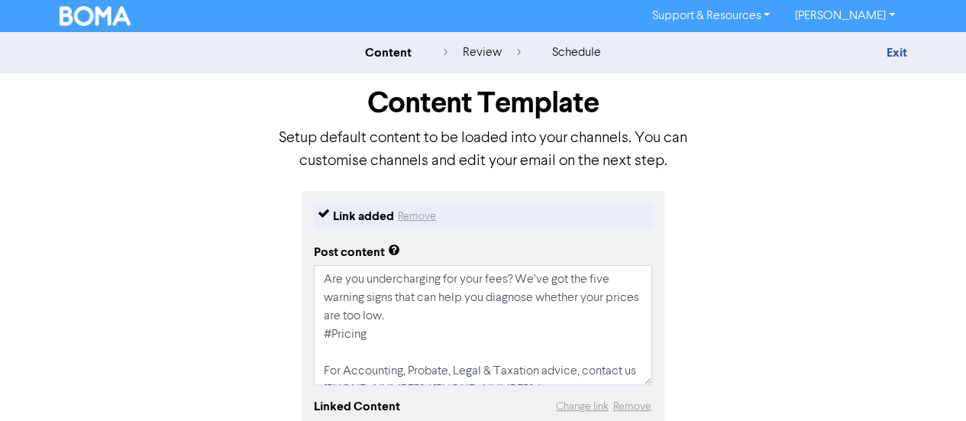
scroll to position [201, 0]
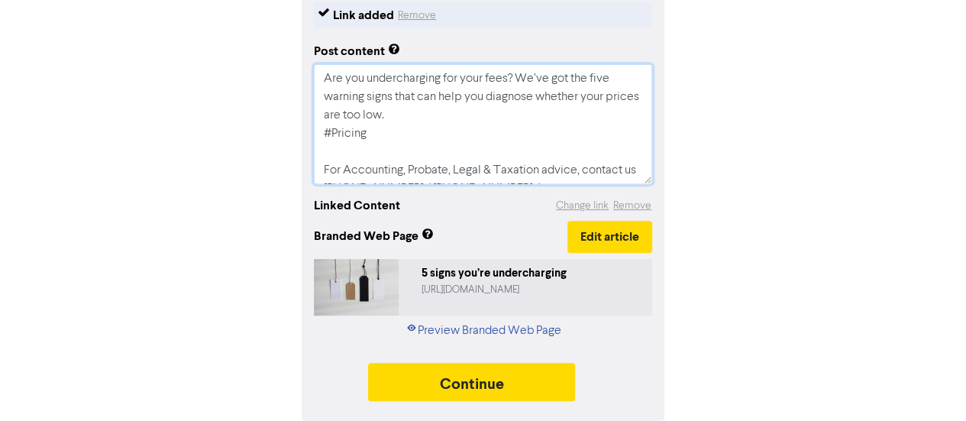
click at [374, 154] on textarea "Are you undercharging for your fees? We’ve got the five warning signs that can …" at bounding box center [483, 124] width 338 height 120
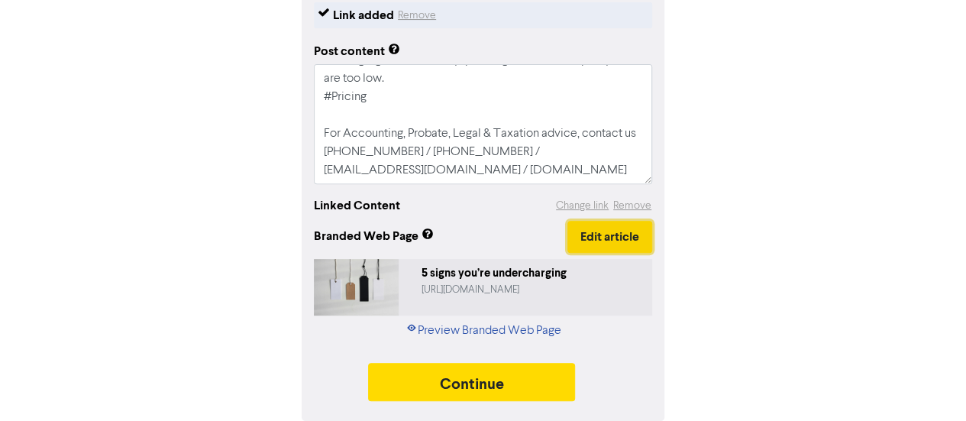
click at [638, 242] on button "Edit article" at bounding box center [610, 237] width 85 height 32
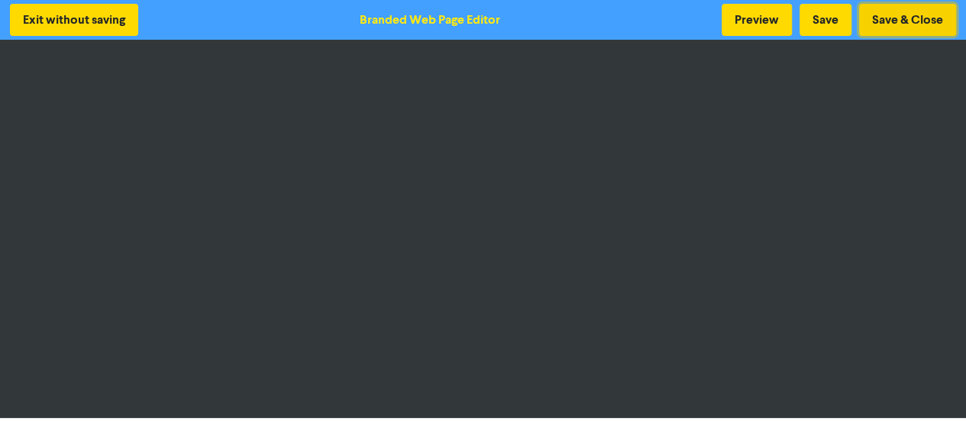
click at [911, 20] on button "Save & Close" at bounding box center [907, 20] width 97 height 32
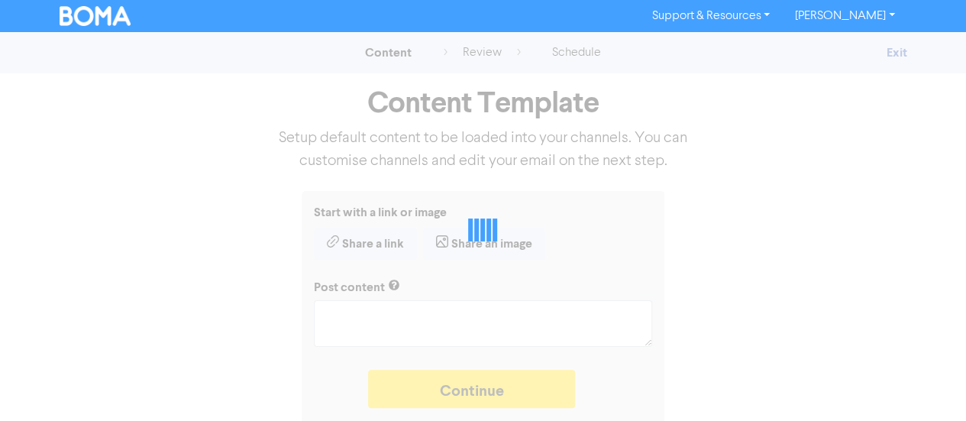
type textarea "x"
type textarea "Are you undercharging for your fees? We’ve got the five warning signs that can …"
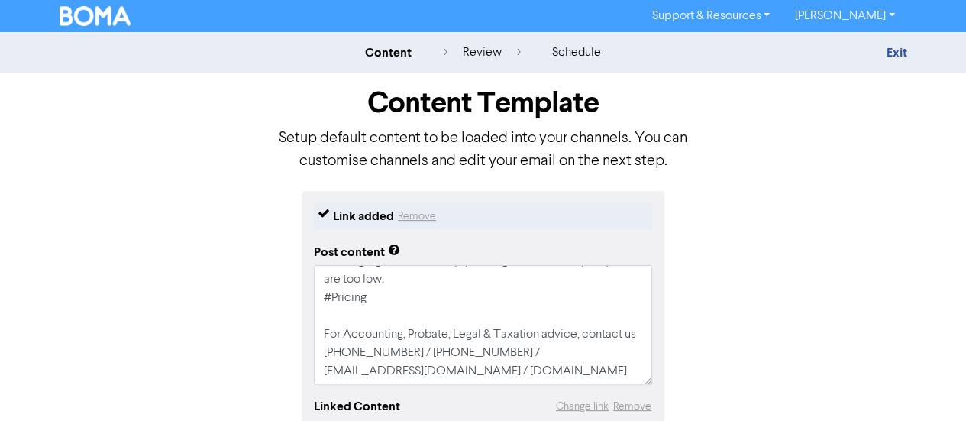
scroll to position [201, 0]
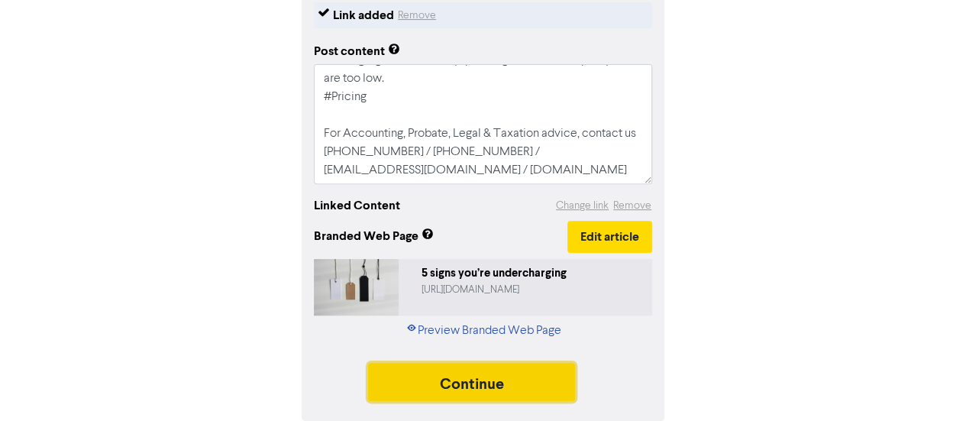
click at [533, 383] on button "Continue" at bounding box center [472, 382] width 208 height 38
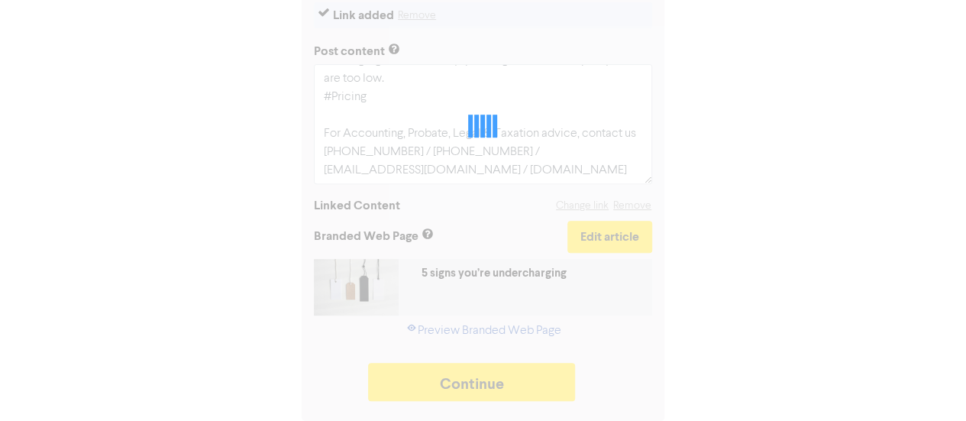
type textarea "x"
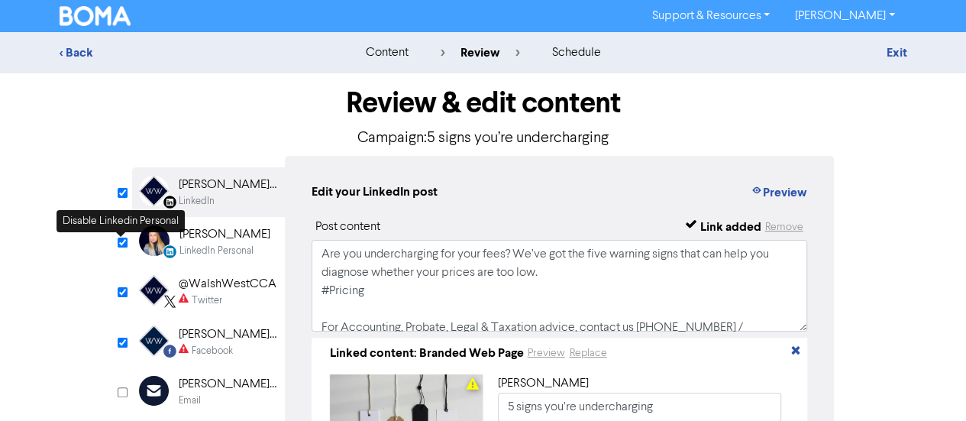
click at [123, 240] on input "checkbox" at bounding box center [123, 243] width 10 height 10
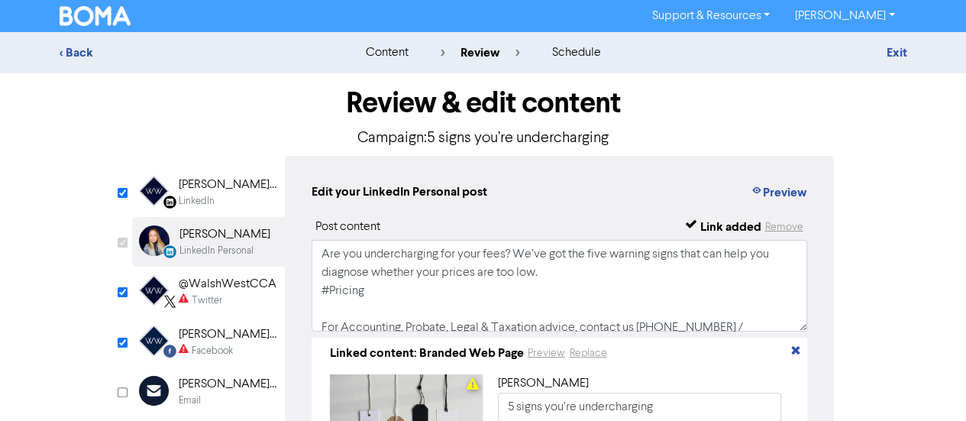
checkbox input "false"
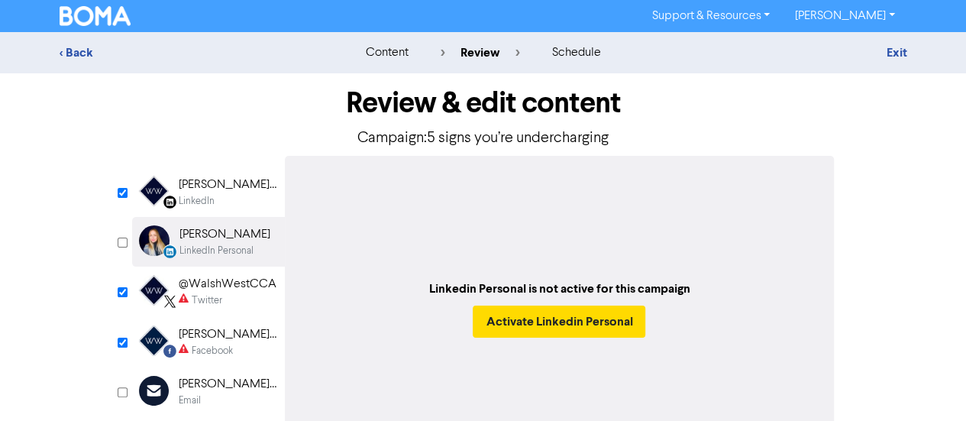
click at [220, 184] on div "[PERSON_NAME] West Chartered Certified Accountants - Estate & Probate Lawyers" at bounding box center [228, 185] width 98 height 18
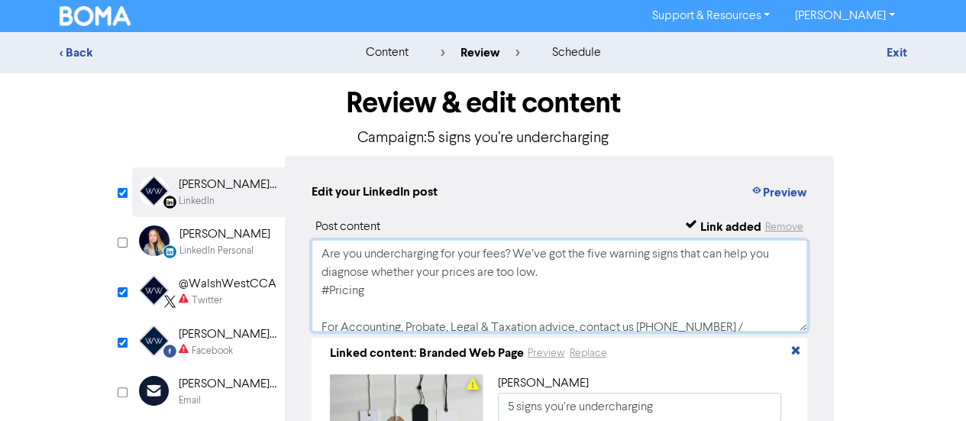
scroll to position [28, 0]
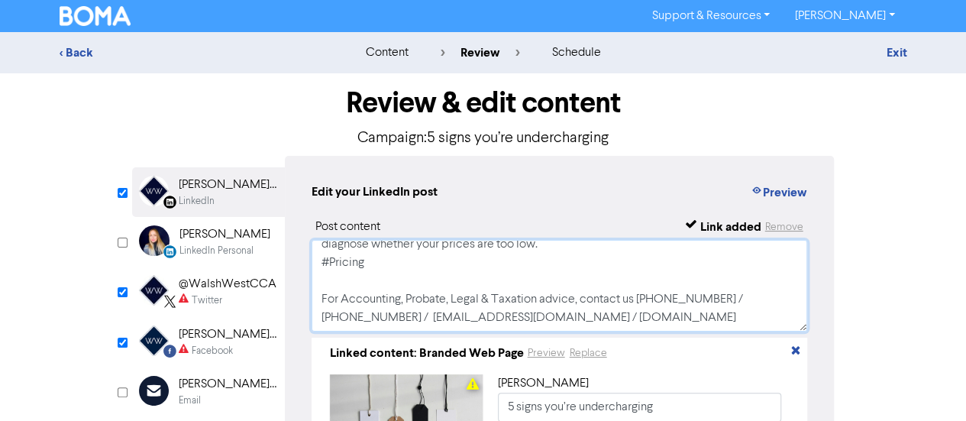
drag, startPoint x: 316, startPoint y: 251, endPoint x: 674, endPoint y: 339, distance: 368.1
click at [674, 339] on div "Post content Link added Remove Are you undercharging for your fees? We’ve got t…" at bounding box center [560, 353] width 497 height 270
click at [206, 300] on div "Twitter" at bounding box center [207, 300] width 31 height 15
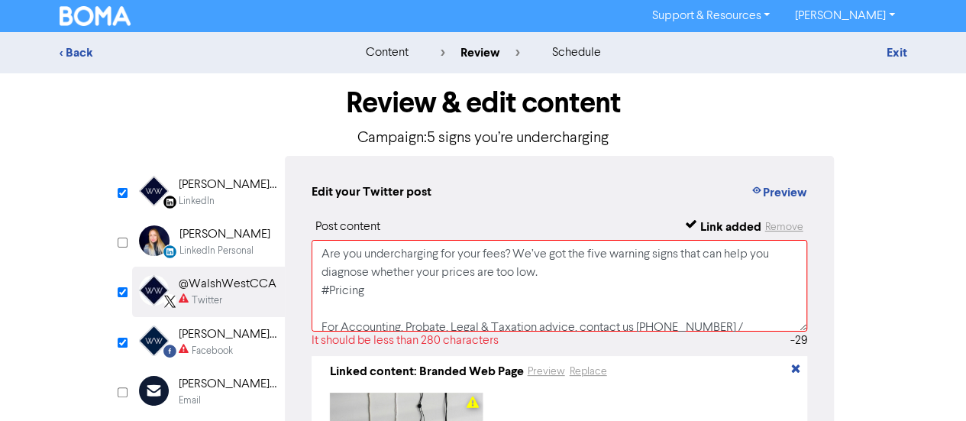
scroll to position [65, 0]
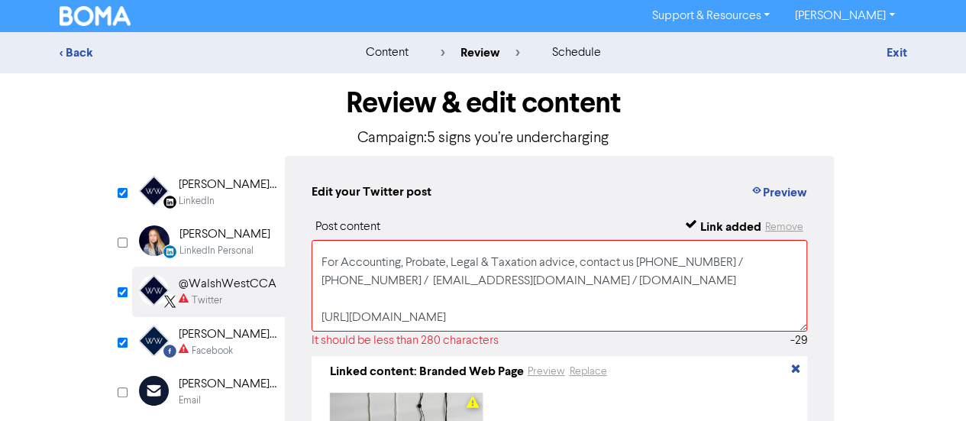
click at [222, 352] on div "Facebook" at bounding box center [212, 351] width 41 height 15
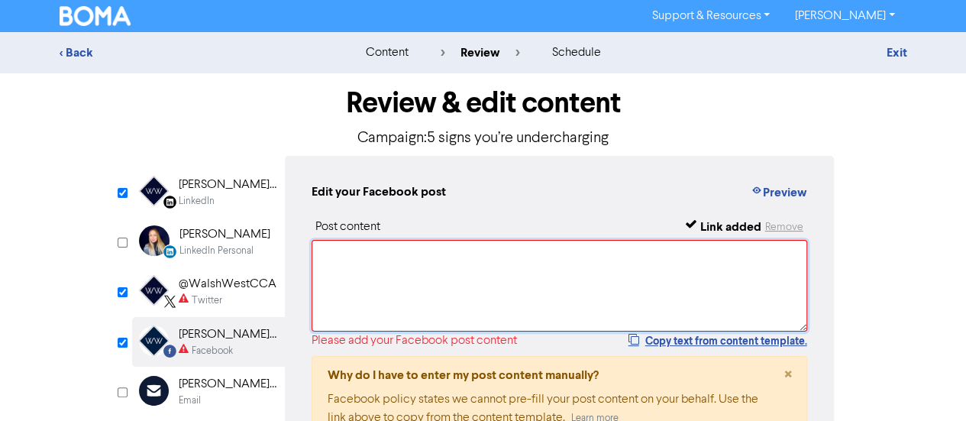
click at [401, 251] on textarea at bounding box center [560, 286] width 497 height 92
paste textarea "Are you undercharging for your fees? We’ve got the five warning signs that can …"
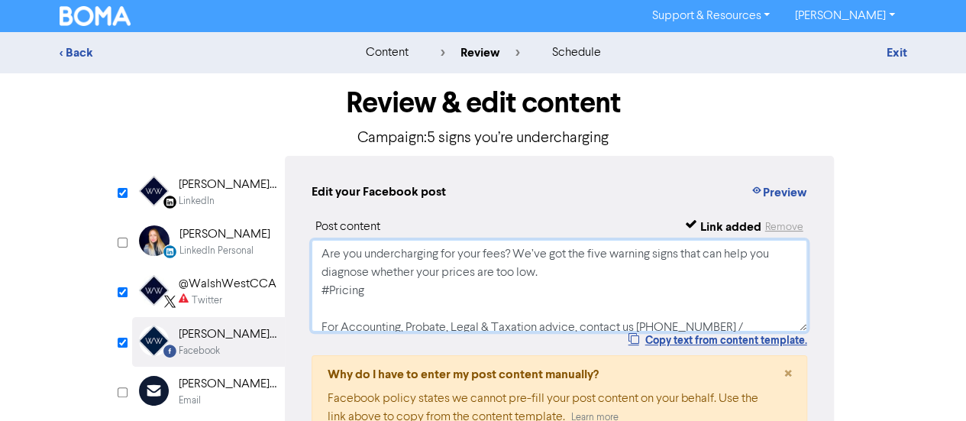
scroll to position [23, 0]
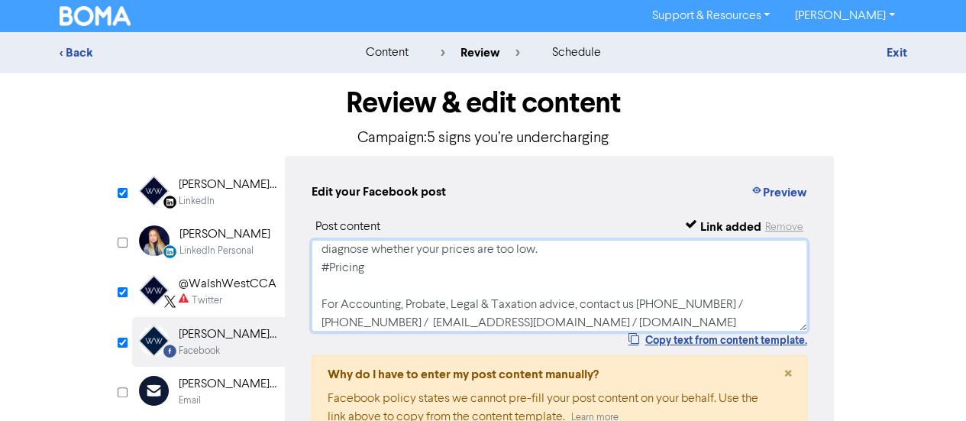
type textarea "Are you undercharging for your fees? We’ve got the five warning signs that can …"
click at [173, 290] on div at bounding box center [159, 290] width 30 height 31
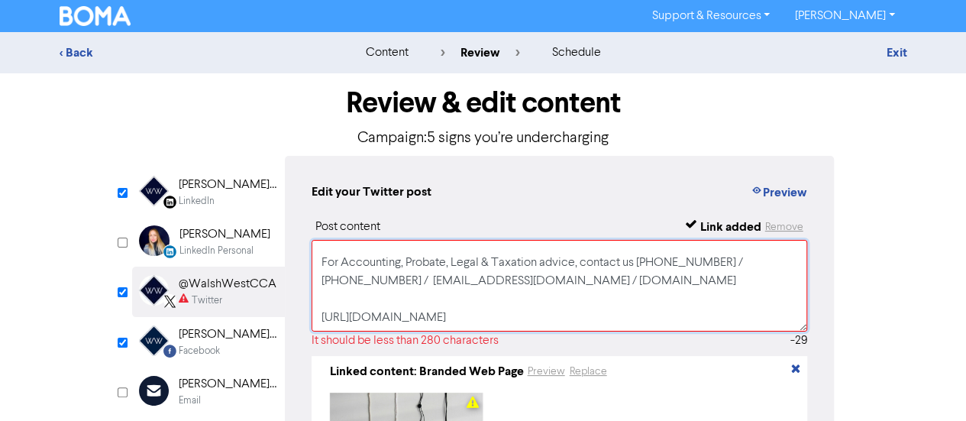
click at [444, 321] on textarea "Are you undercharging for your fees? We’ve got the five warning signs that can …" at bounding box center [560, 286] width 497 height 92
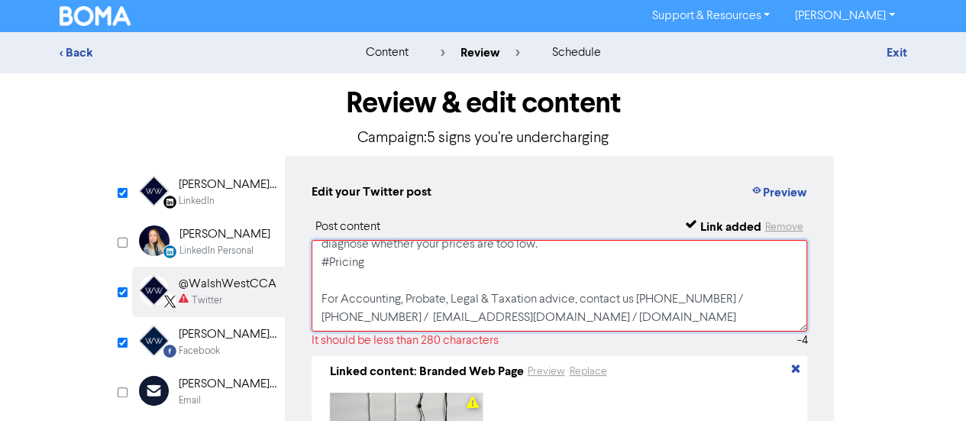
scroll to position [0, 0]
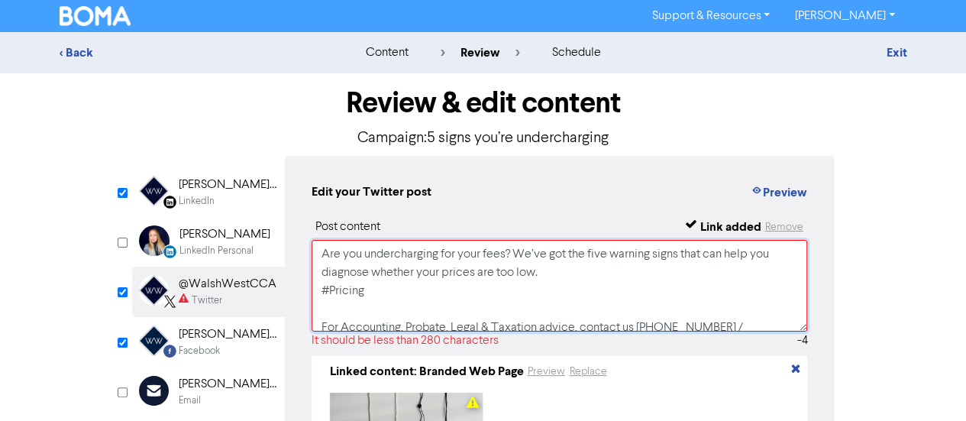
click at [399, 301] on textarea "Are you undercharging for your fees? We’ve got the five warning signs that can …" at bounding box center [560, 286] width 497 height 92
click at [379, 290] on textarea "Are you undercharging for your fees? We’ve got the five warning signs that can …" at bounding box center [560, 286] width 497 height 92
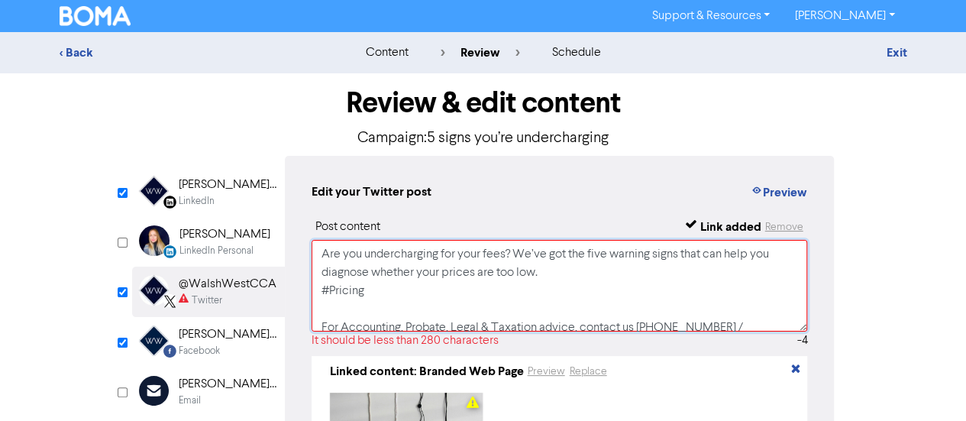
click at [379, 290] on textarea "Are you undercharging for your fees? We’ve got the five warning signs that can …" at bounding box center [560, 286] width 497 height 92
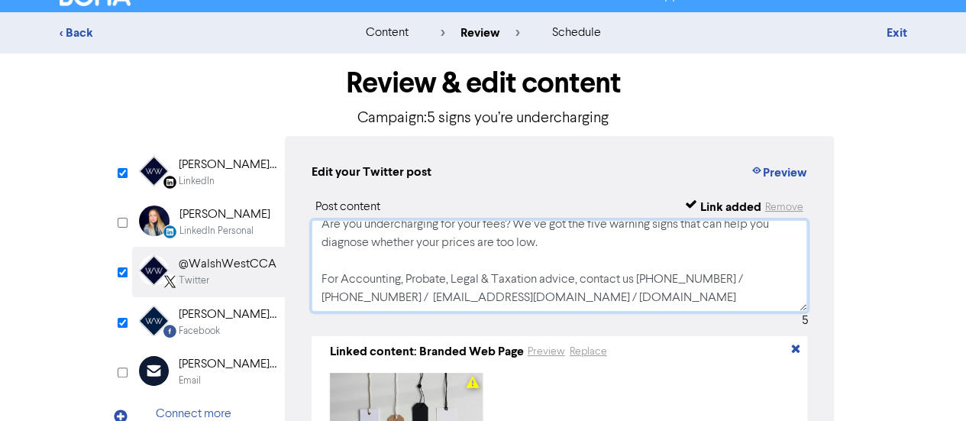
scroll to position [186, 0]
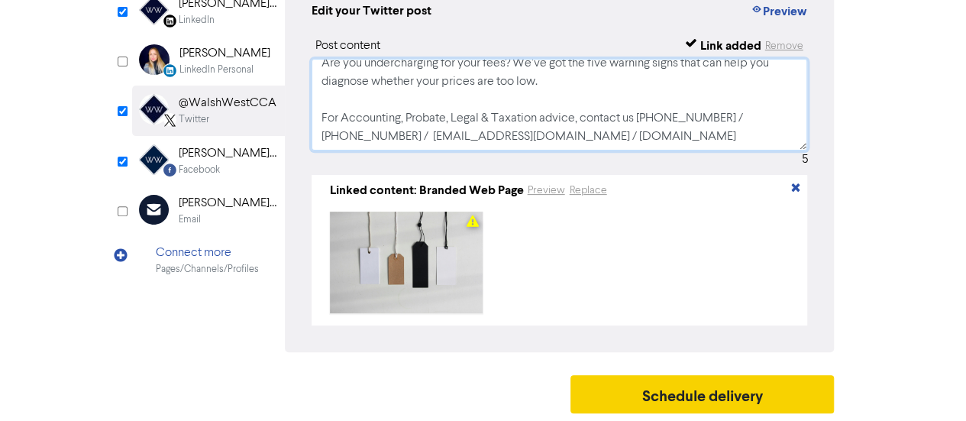
type textarea "Are you undercharging for your fees? We’ve got the five warning signs that can …"
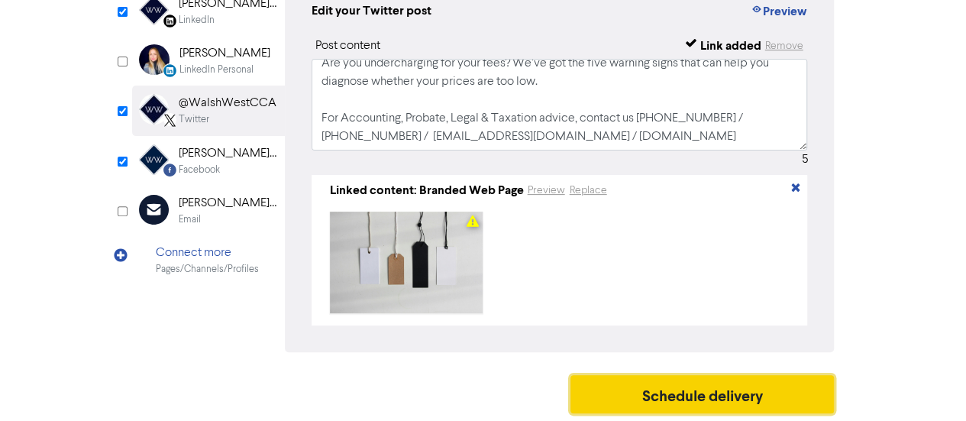
click at [620, 386] on button "Schedule delivery" at bounding box center [703, 394] width 264 height 38
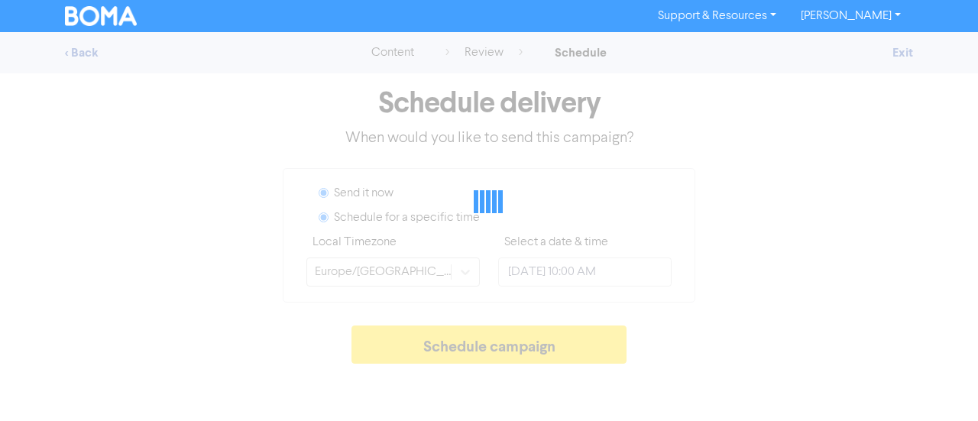
radio input "true"
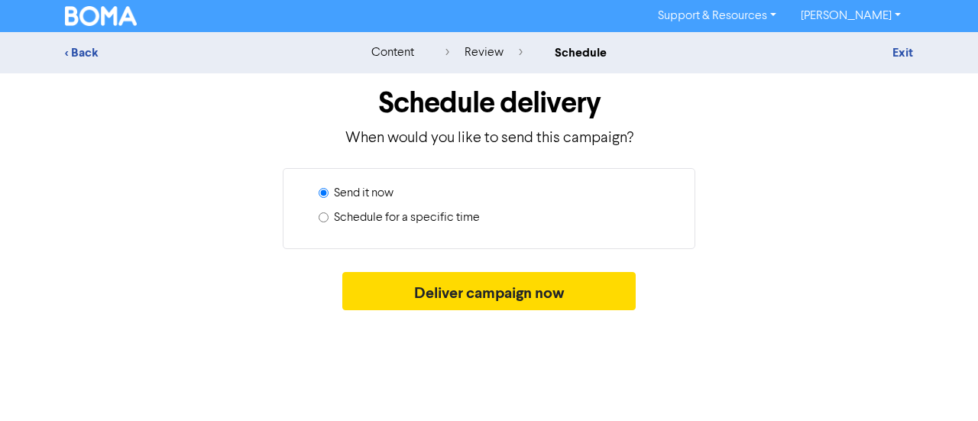
click at [324, 212] on input "Schedule for a specific time" at bounding box center [324, 217] width 10 height 10
radio input "true"
radio input "false"
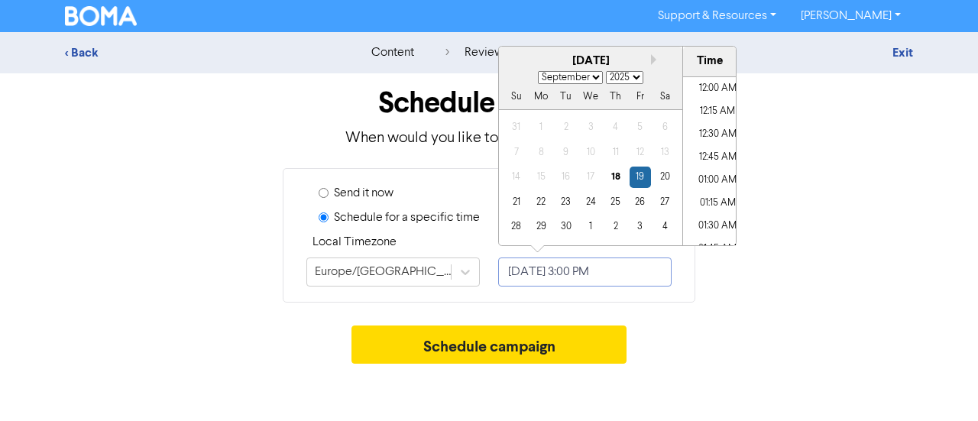
click at [571, 271] on input "[DATE] 3:00 PM" at bounding box center [584, 271] width 173 height 29
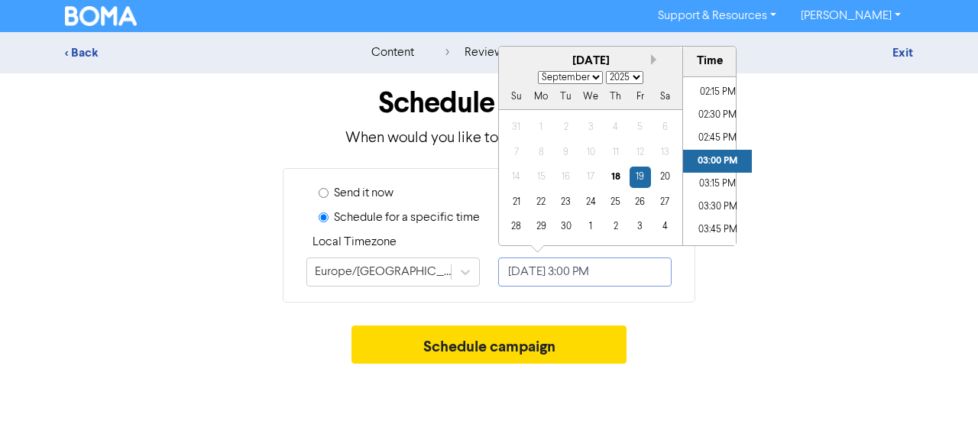
click at [652, 59] on button "Next month" at bounding box center [656, 59] width 11 height 11
select select "9"
click at [590, 173] on div "15" at bounding box center [590, 177] width 21 height 21
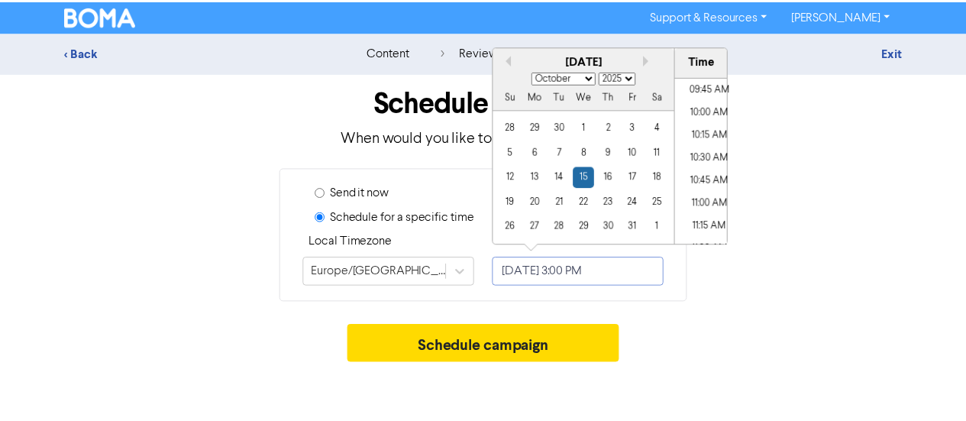
scroll to position [885, 0]
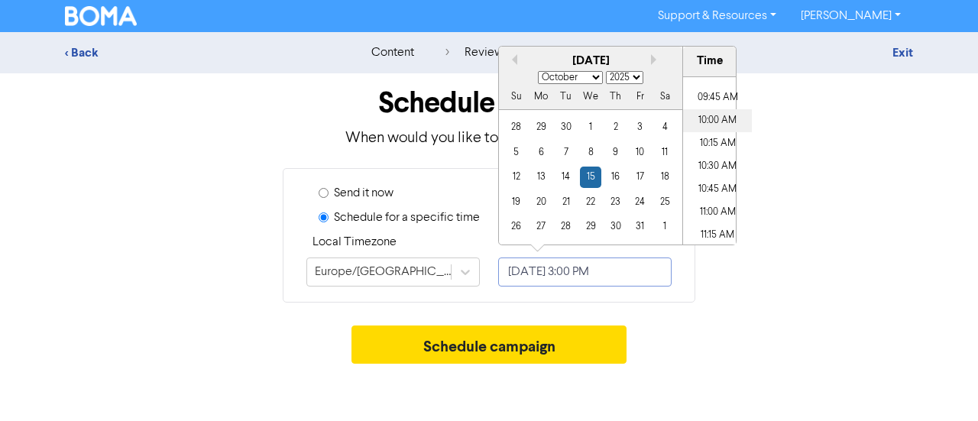
click at [707, 121] on li "10:00 AM" at bounding box center [717, 120] width 69 height 23
type input "[DATE] 10:00 AM"
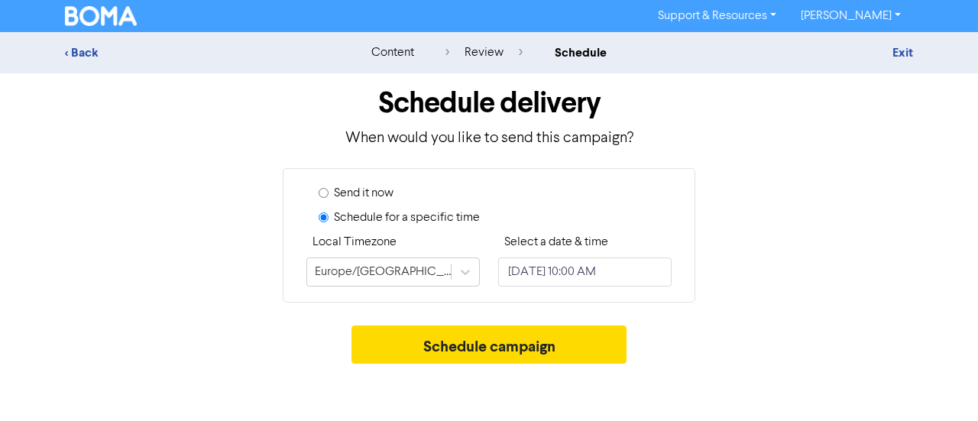
click at [757, 272] on div "Send it now Schedule for a specific time Local Timezone [GEOGRAPHIC_DATA]/[GEOG…" at bounding box center [488, 235] width 871 height 134
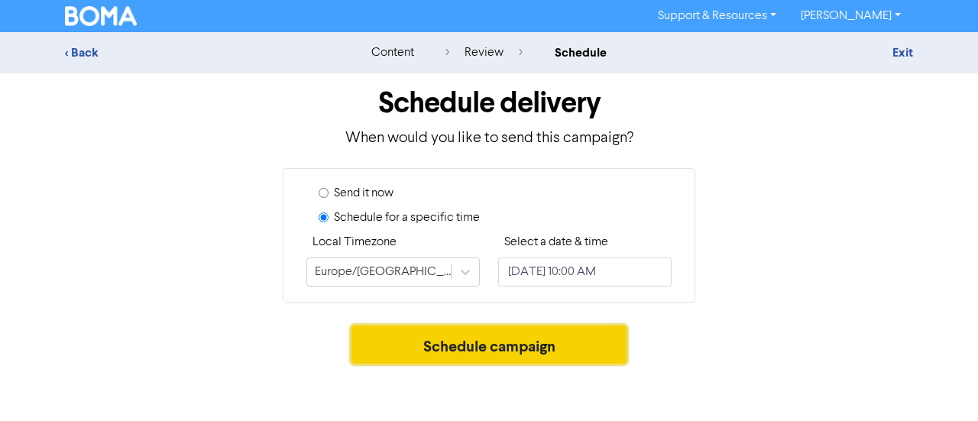
click at [489, 337] on button "Schedule campaign" at bounding box center [489, 344] width 276 height 38
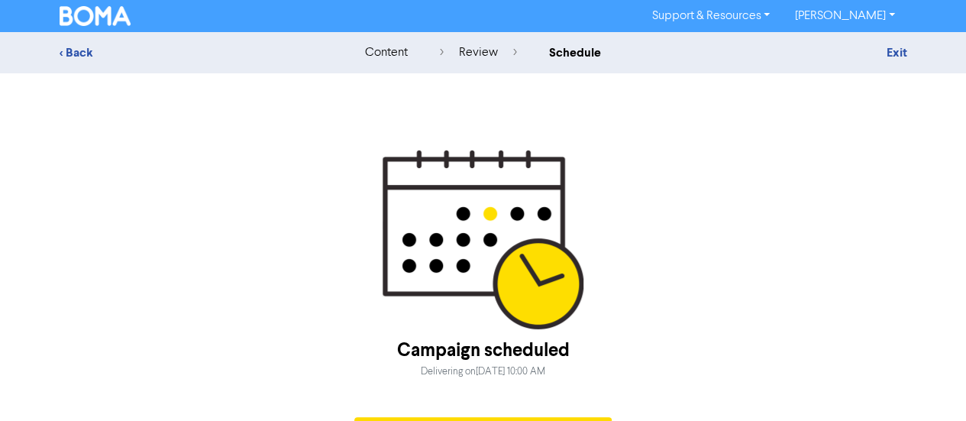
scroll to position [41, 0]
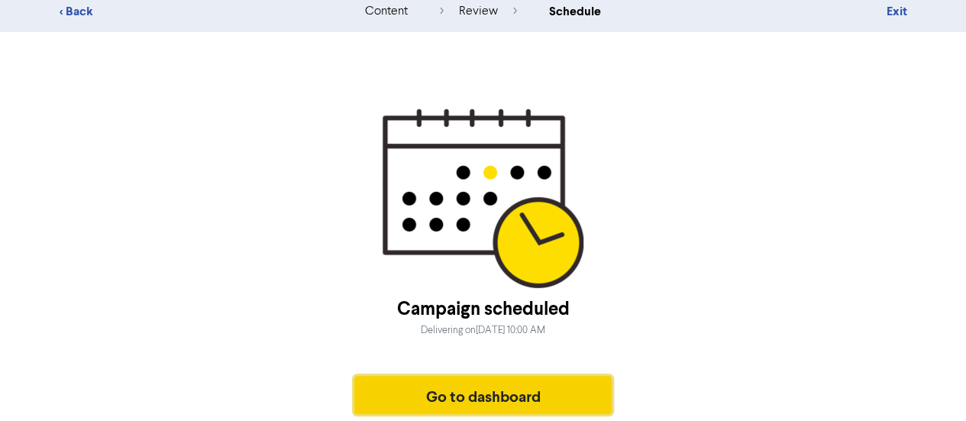
click at [494, 390] on button "Go to dashboard" at bounding box center [483, 395] width 258 height 38
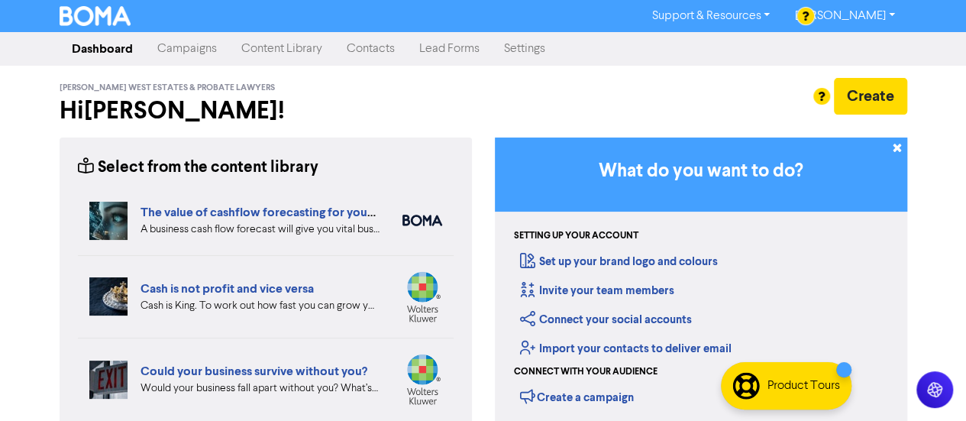
click at [195, 36] on link "Campaigns" at bounding box center [187, 49] width 84 height 31
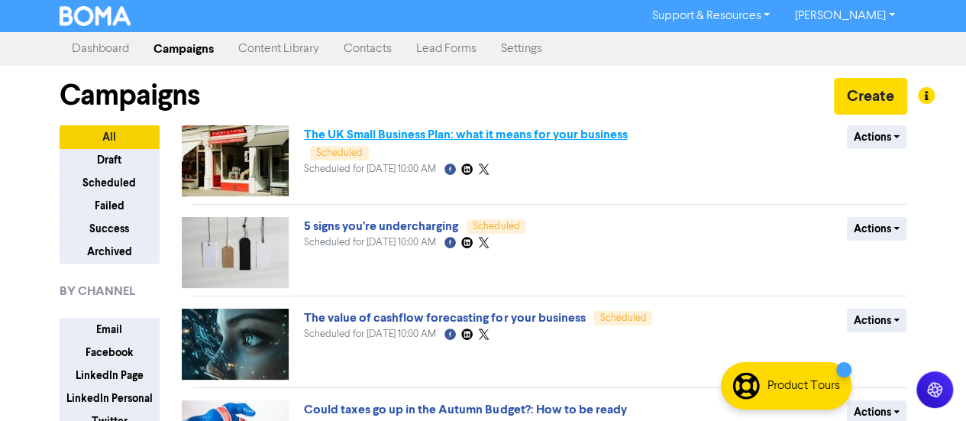
click at [512, 128] on span "The UK Small Business Plan: what it means for your business Scheduled" at bounding box center [466, 143] width 325 height 31
click at [474, 134] on link "The UK Small Business Plan: what it means for your business" at bounding box center [465, 134] width 323 height 15
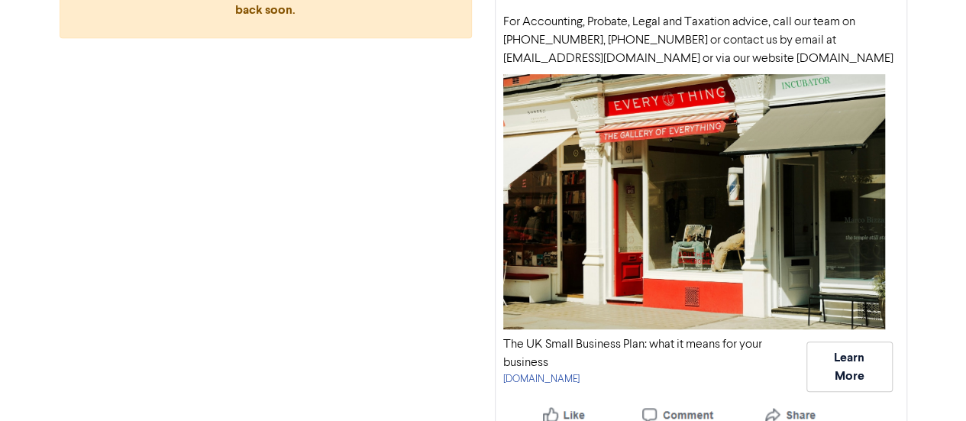
scroll to position [448, 0]
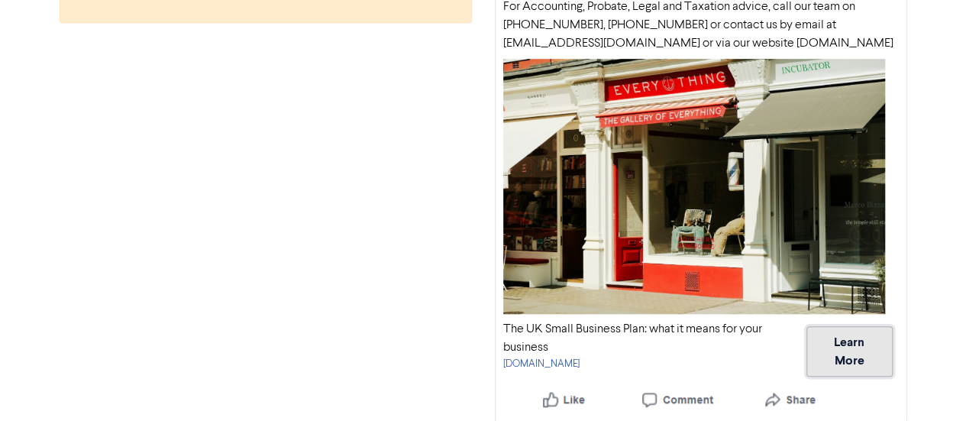
click at [846, 346] on button "Learn More" at bounding box center [850, 351] width 86 height 50
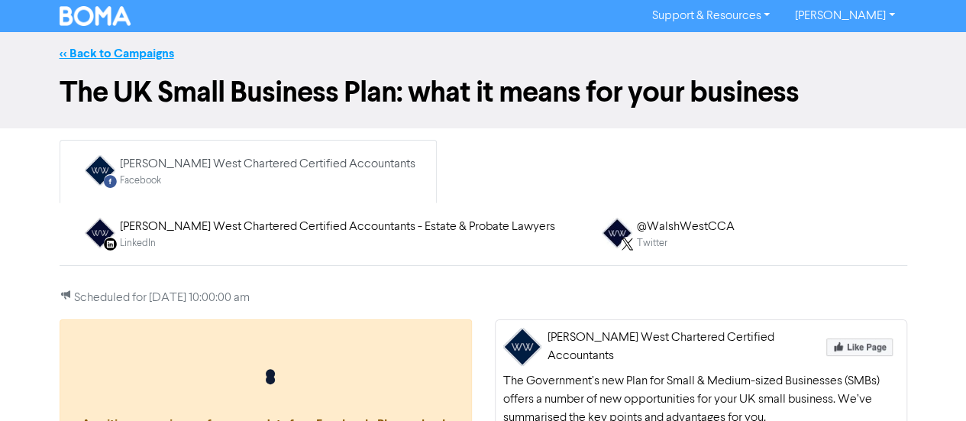
click at [108, 46] on link "<< Back to Campaigns" at bounding box center [117, 53] width 115 height 15
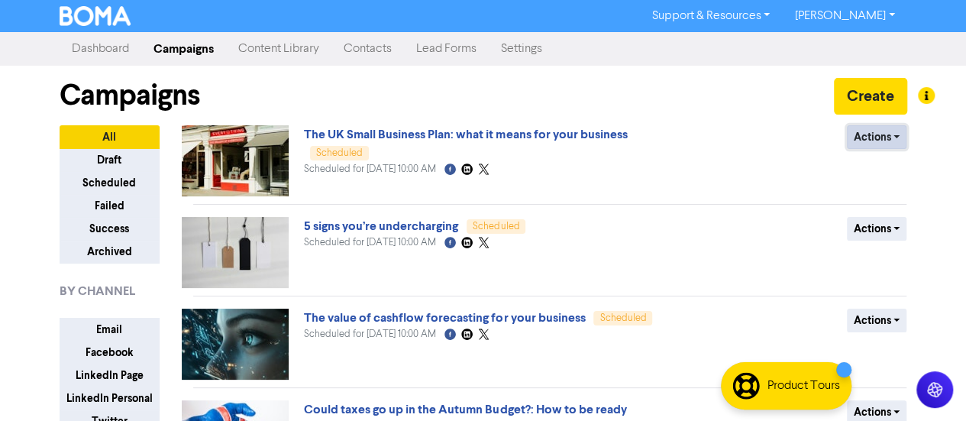
click at [885, 134] on button "Actions" at bounding box center [877, 137] width 60 height 24
click at [884, 174] on button "Revert to draft" at bounding box center [904, 169] width 121 height 24
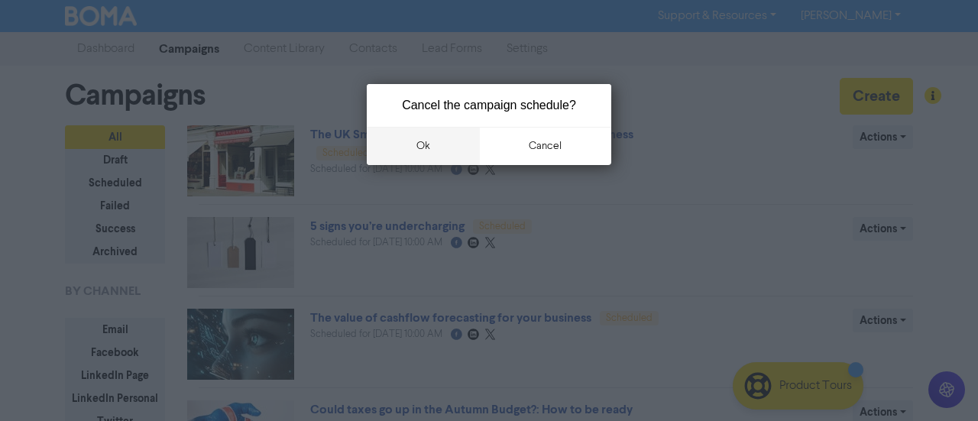
click at [428, 162] on button "ok" at bounding box center [423, 146] width 113 height 38
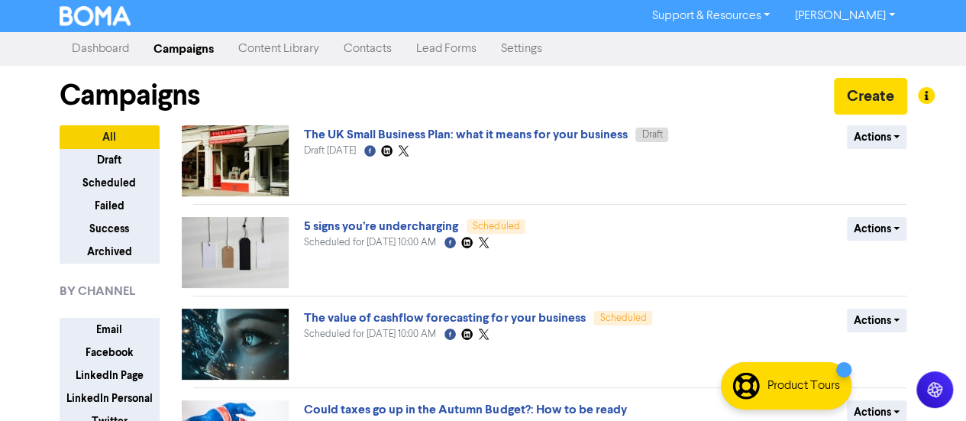
click at [355, 142] on link "The UK Small Business Plan: what it means for your business" at bounding box center [465, 134] width 323 height 15
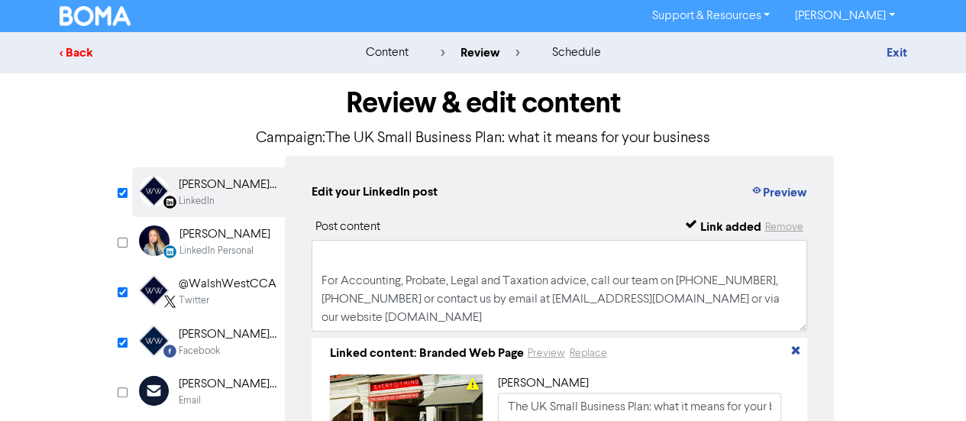
click at [79, 57] on div "< Back" at bounding box center [193, 53] width 267 height 18
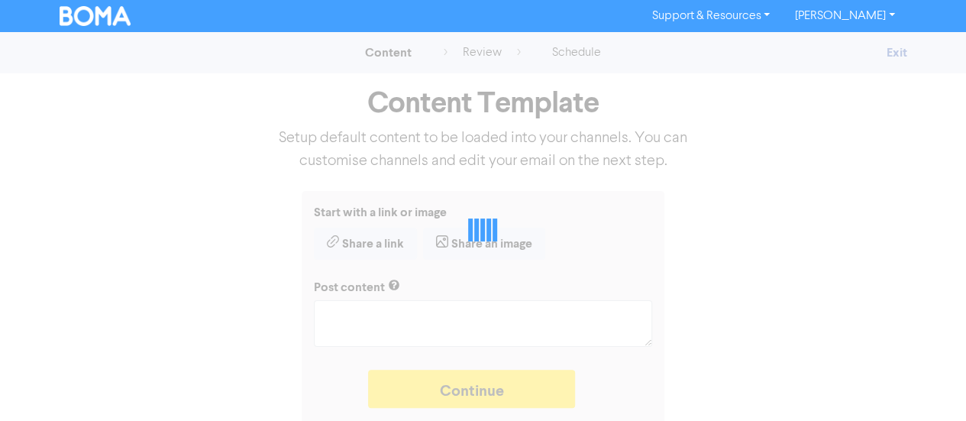
type textarea "x"
type textarea "The Government’s new Plan for Small & Medium-sized Businesses (SMBs) offers a n…"
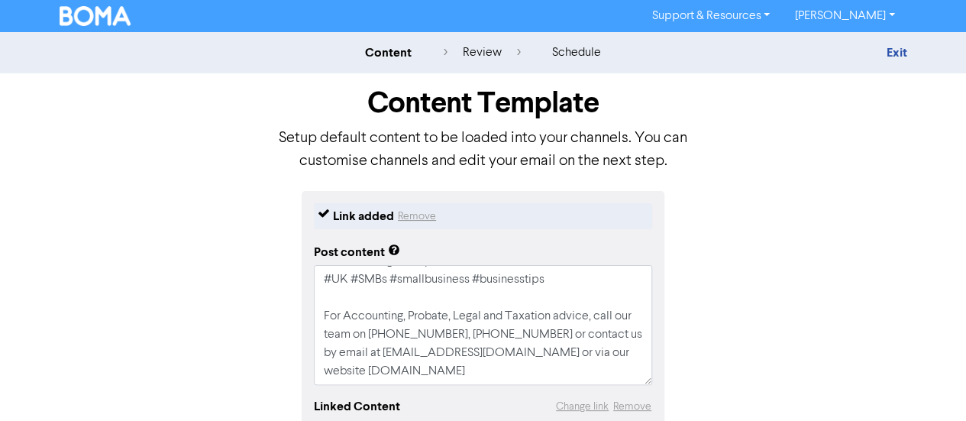
scroll to position [206, 0]
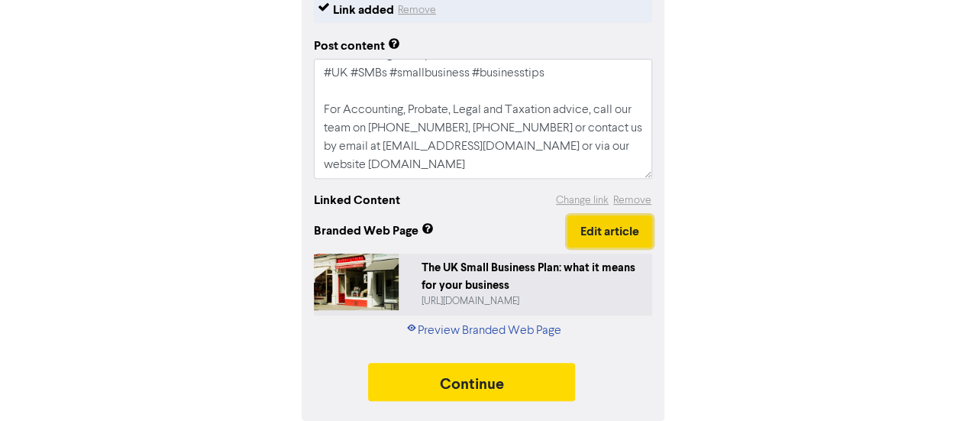
click at [620, 238] on button "Edit article" at bounding box center [610, 231] width 85 height 32
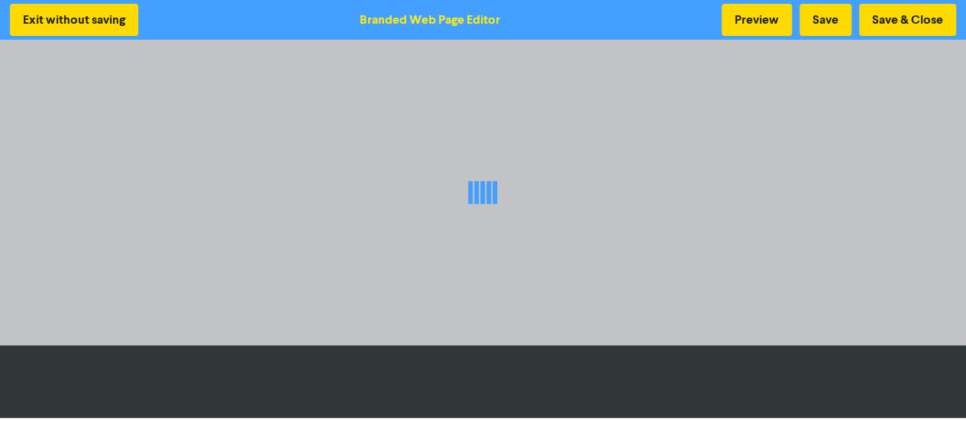
scroll to position [2, 0]
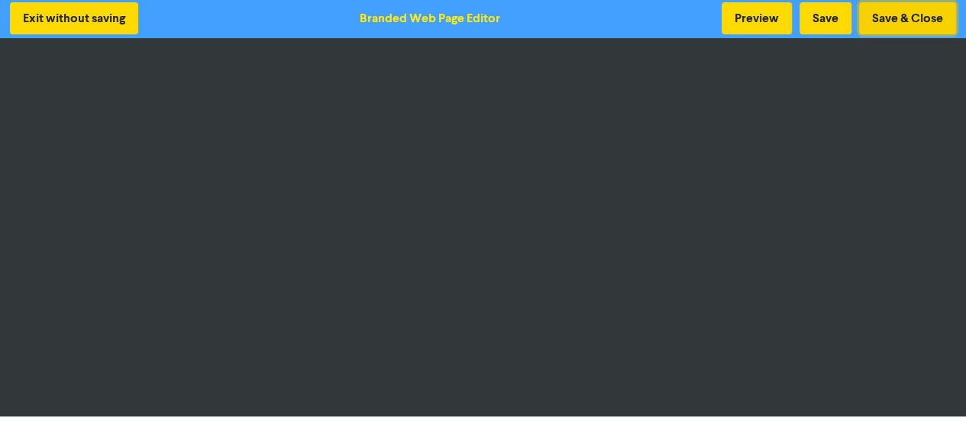
click at [900, 21] on button "Save & Close" at bounding box center [907, 18] width 97 height 32
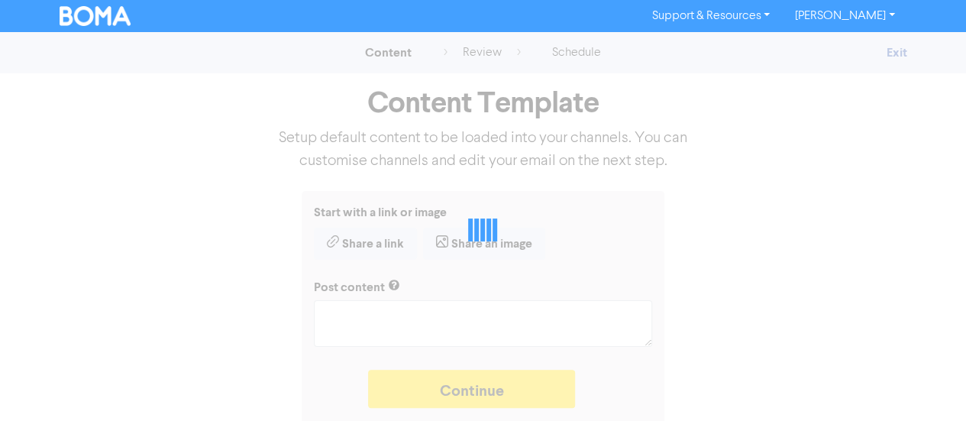
type textarea "x"
type textarea "The Government’s new Plan for Small & Medium-sized Businesses (SMBs) offers a n…"
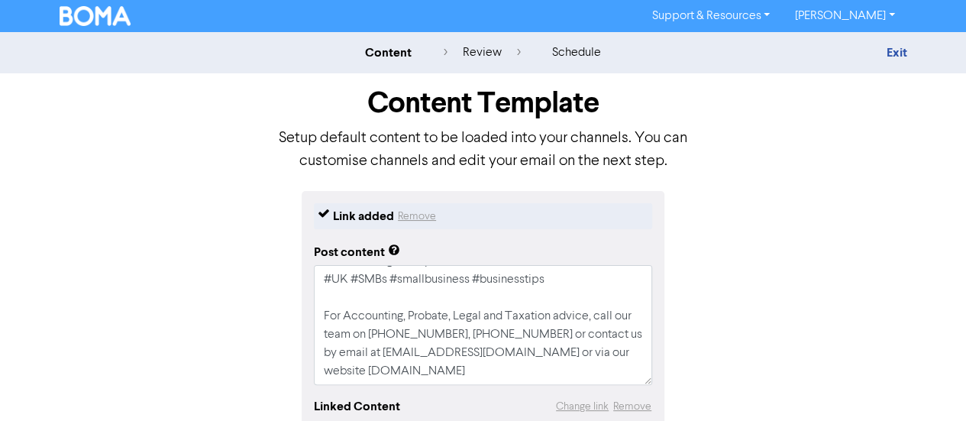
scroll to position [206, 0]
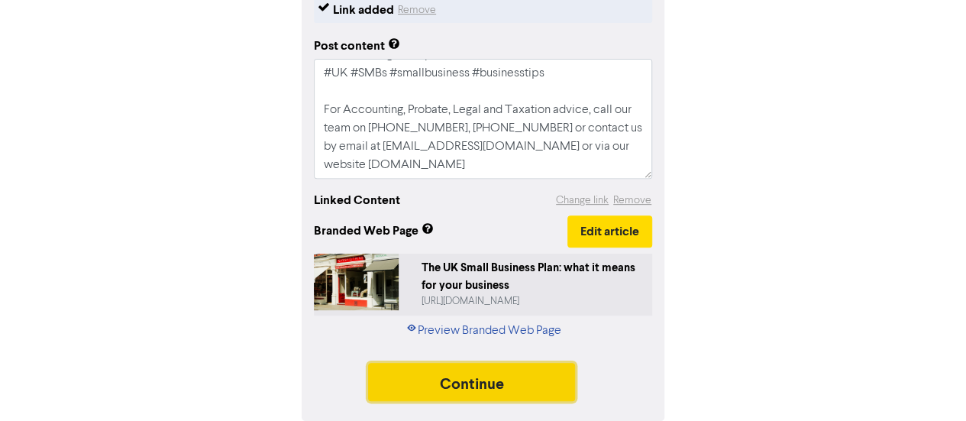
click at [522, 396] on button "Continue" at bounding box center [472, 382] width 208 height 38
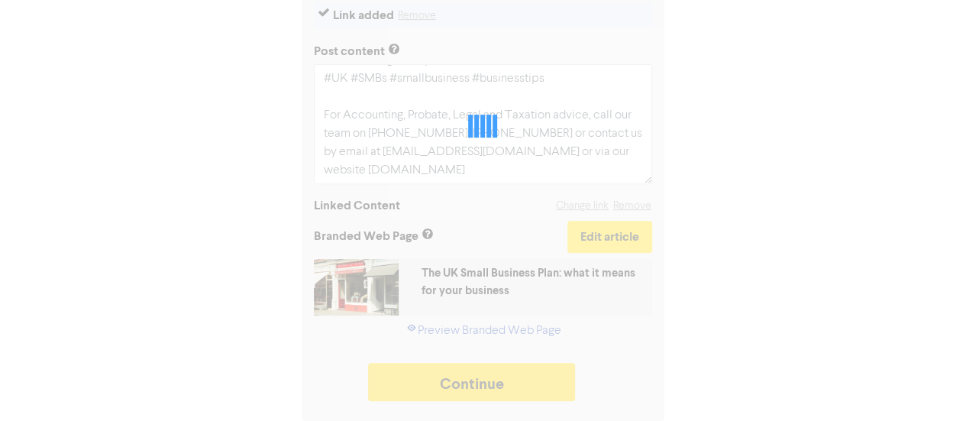
type textarea "x"
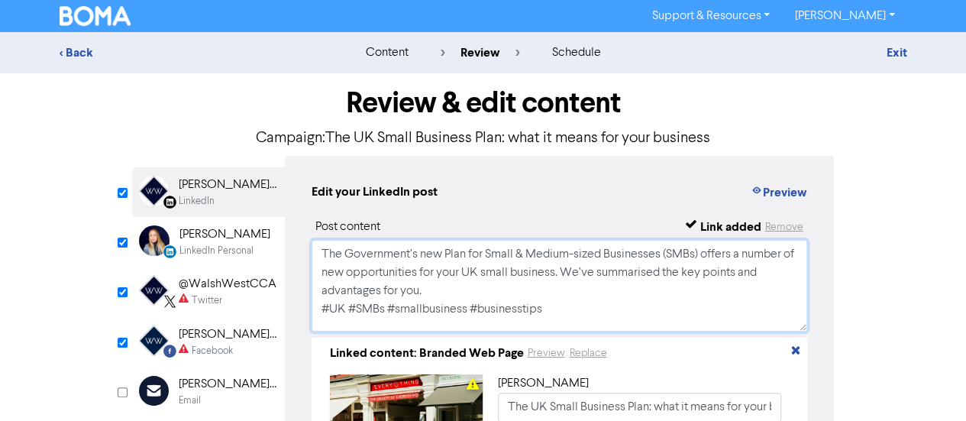
click at [448, 271] on textarea "The Government’s new Plan for Small & Medium-sized Businesses (SMBs) offers a n…" at bounding box center [560, 286] width 497 height 92
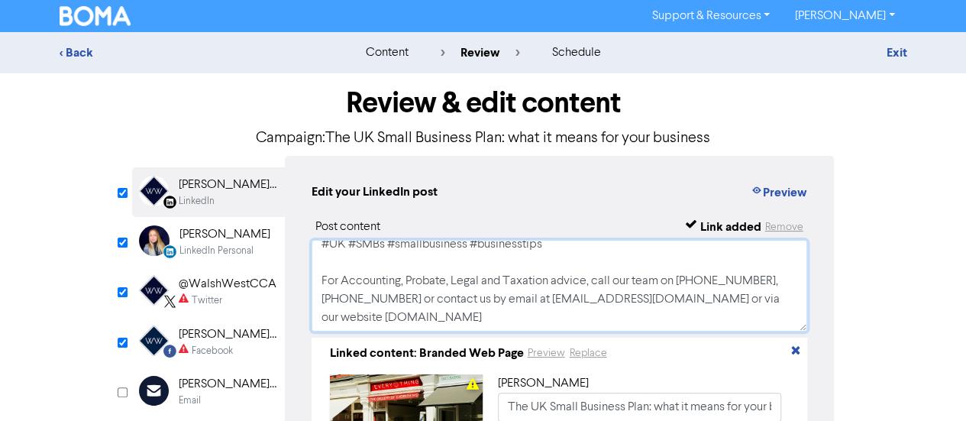
drag, startPoint x: 319, startPoint y: 247, endPoint x: 663, endPoint y: 348, distance: 358.0
click at [663, 348] on div "Post content Link added Remove The Government’s new Plan for Small & Medium-siz…" at bounding box center [560, 353] width 497 height 270
click at [168, 341] on div "Facebook Created with Sketch." at bounding box center [159, 340] width 30 height 31
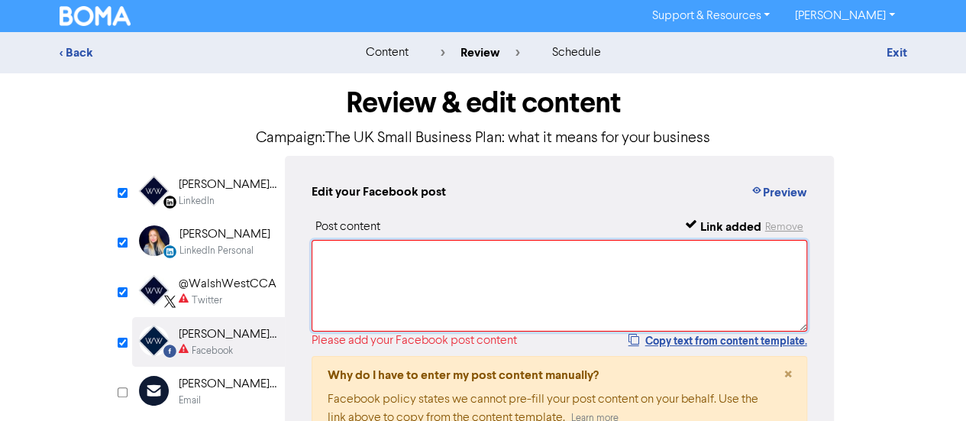
click at [366, 263] on textarea at bounding box center [560, 286] width 497 height 92
paste textarea "The Government’s new Plan for Small & Medium-sized Businesses (SMBs) offers a n…"
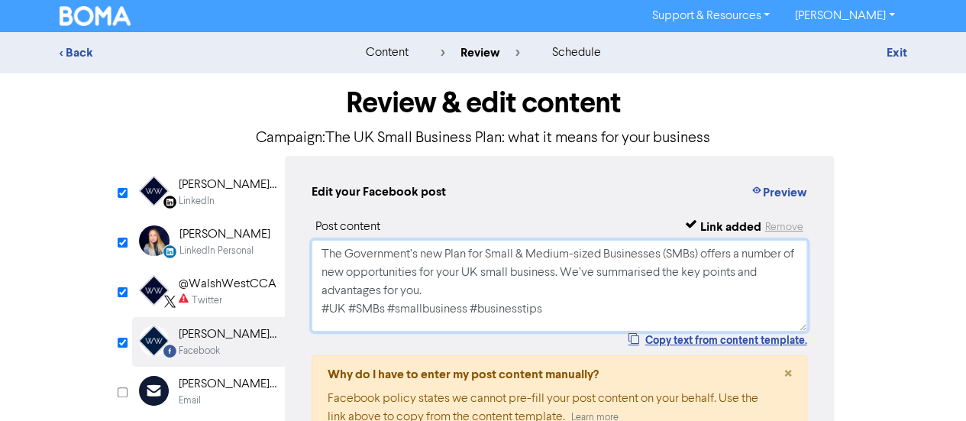
scroll to position [60, 0]
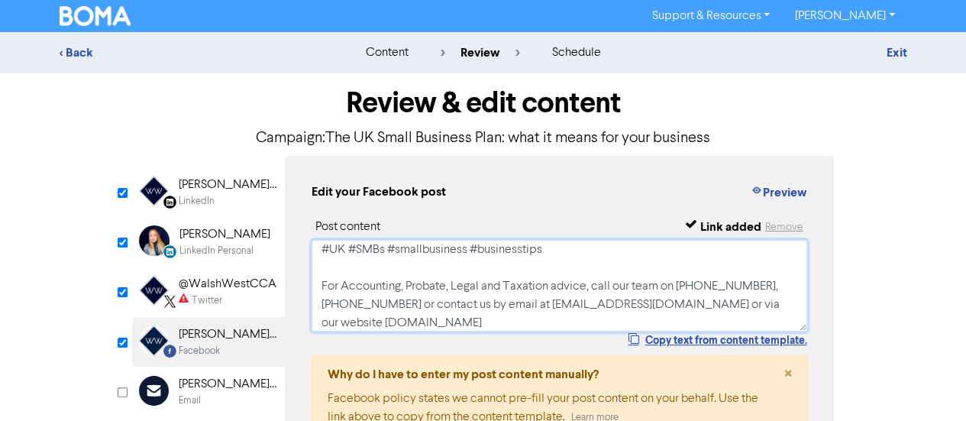
type textarea "The Government’s new Plan for Small & Medium-sized Businesses (SMBs) offers a n…"
click at [174, 289] on div at bounding box center [159, 290] width 30 height 31
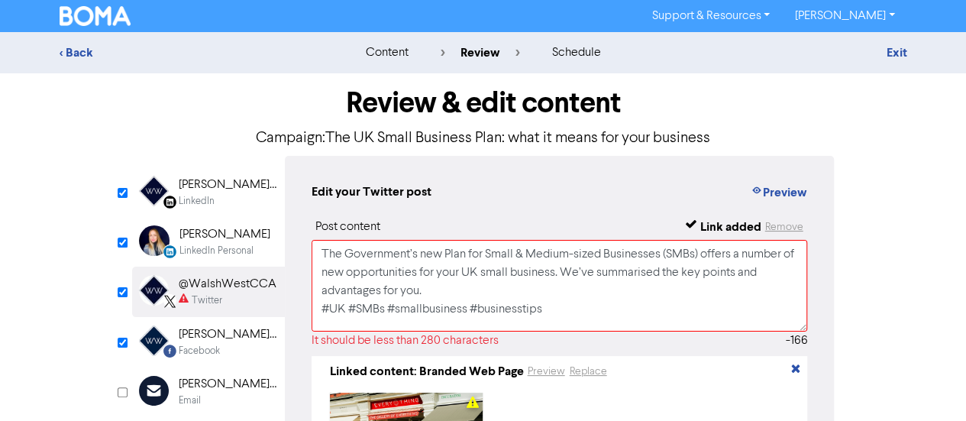
scroll to position [102, 0]
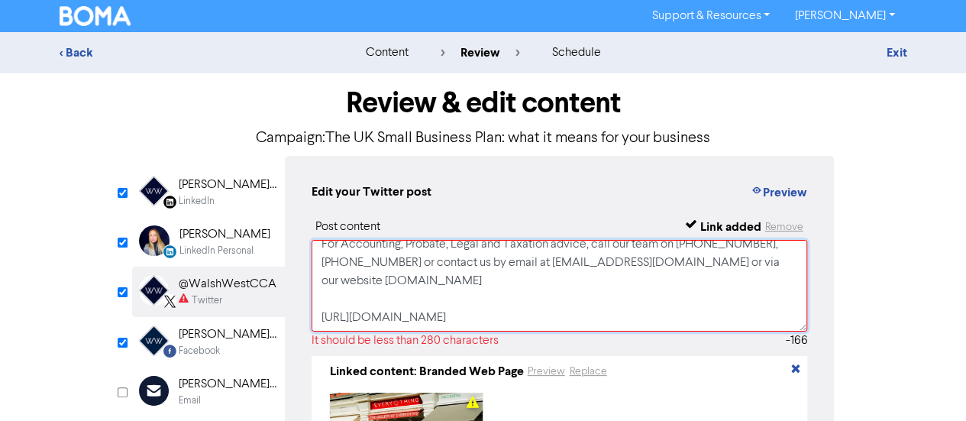
click at [482, 309] on textarea "The Government’s new Plan for Small & Medium-sized Businesses (SMBs) offers a n…" at bounding box center [560, 286] width 497 height 92
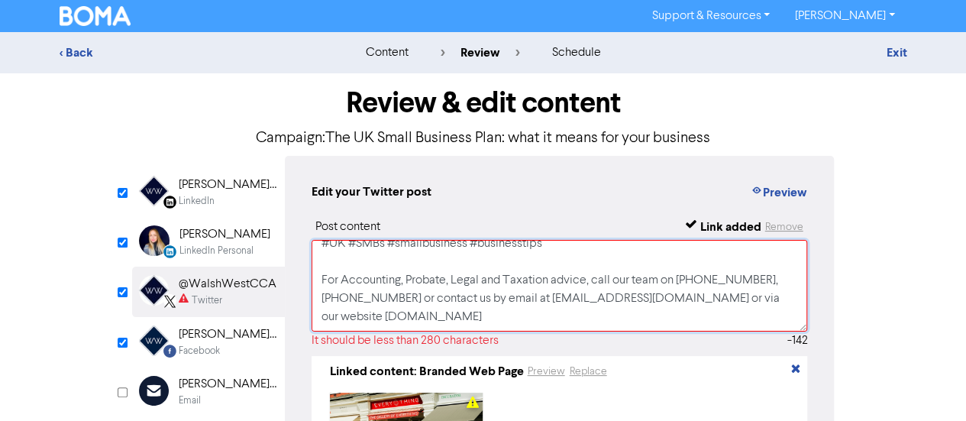
scroll to position [0, 0]
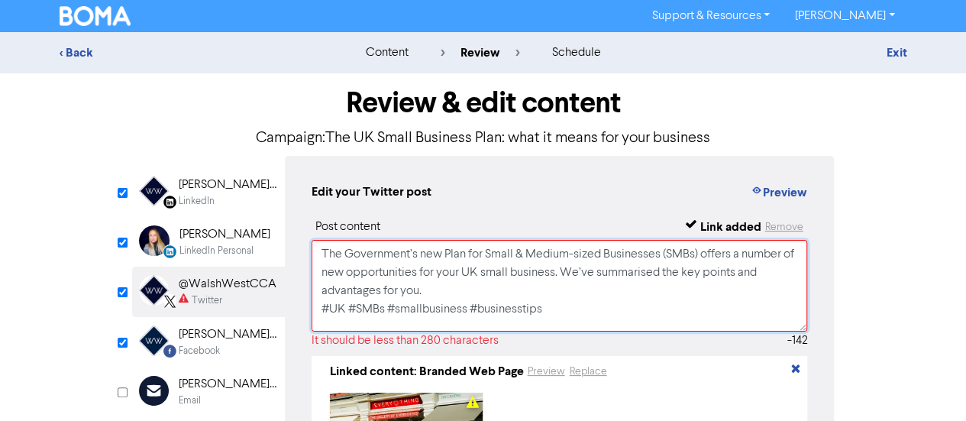
click at [493, 307] on textarea "The Government’s new Plan for Small & Medium-sized Businesses (SMBs) offers a n…" at bounding box center [560, 286] width 497 height 92
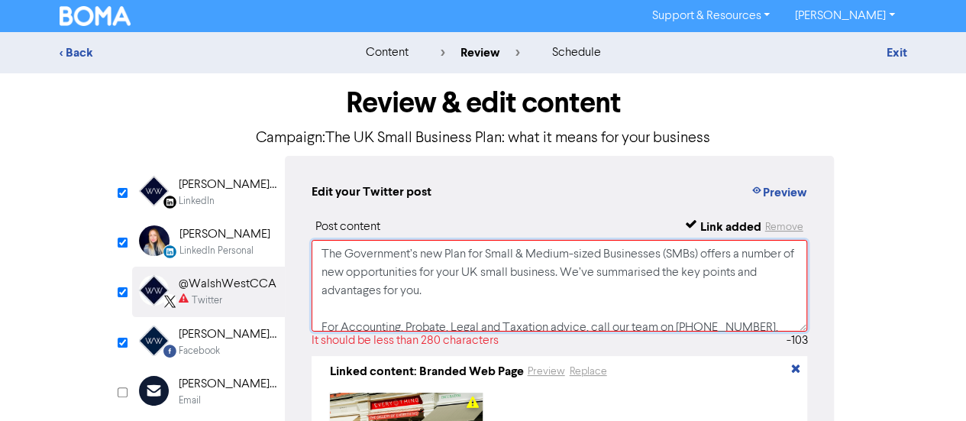
drag, startPoint x: 575, startPoint y: 271, endPoint x: 600, endPoint y: 290, distance: 30.6
click at [600, 290] on textarea "The Government’s new Plan for Small & Medium-sized Businesses (SMBs) offers a n…" at bounding box center [560, 286] width 497 height 92
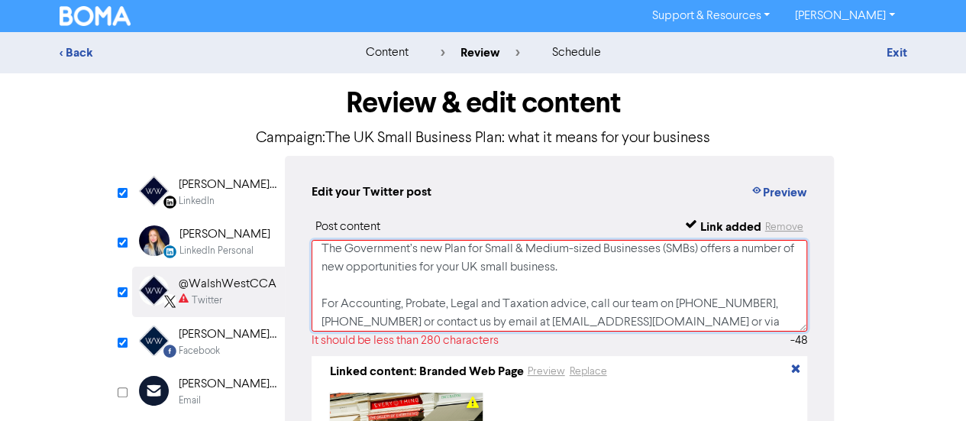
scroll to position [6, 0]
click at [552, 312] on textarea "The Government’s new Plan for Small & Medium-sized Businesses (SMBs) offers a n…" at bounding box center [560, 286] width 497 height 92
click at [674, 306] on textarea "The Government’s new Plan for Small & Medium-sized Businesses (SMBs) offers a n…" at bounding box center [560, 286] width 497 height 92
click at [888, 250] on div "Review & edit content Campaign: The UK Small Business Plan: what it means for y…" at bounding box center [483, 337] width 871 height 529
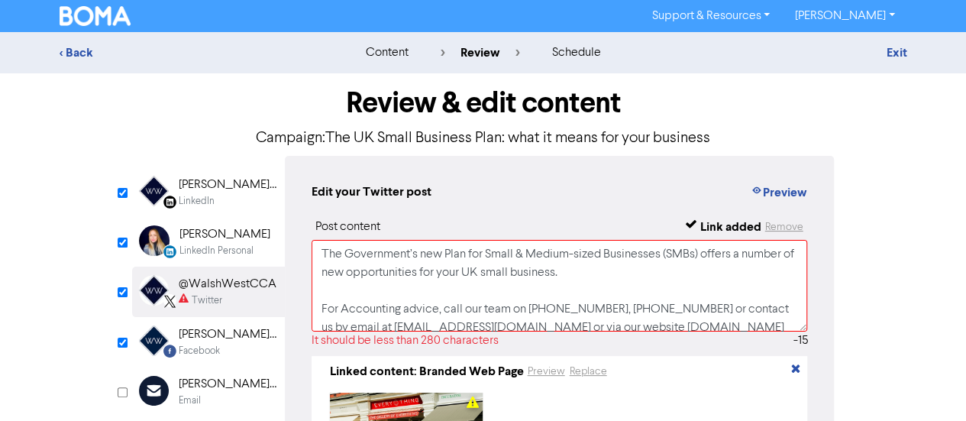
scroll to position [28, 0]
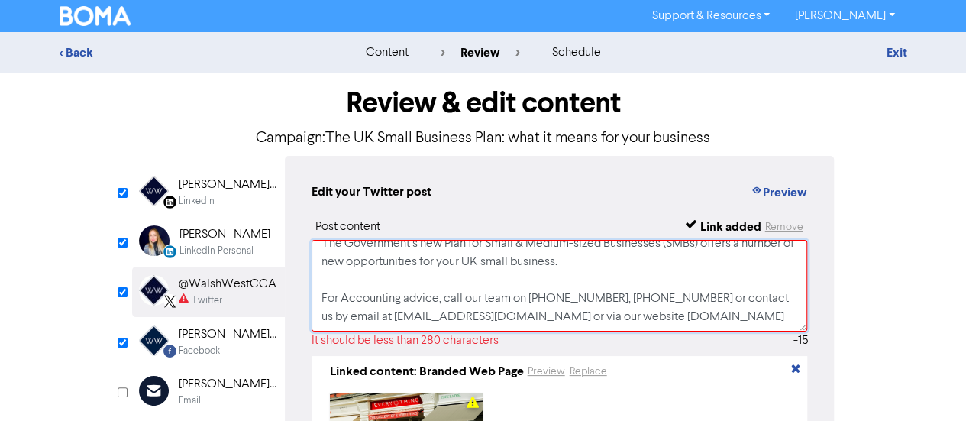
click at [658, 284] on textarea "The Government’s new Plan for Small & Medium-sized Businesses (SMBs) offers a n…" at bounding box center [560, 286] width 497 height 92
click at [709, 296] on textarea "The Government’s new Plan for Small & Medium-sized Businesses (SMBs) offers a n…" at bounding box center [560, 286] width 497 height 92
click at [745, 286] on textarea "The Government’s new Plan for Small & Medium-sized Businesses (SMBs) offers a n…" at bounding box center [560, 286] width 497 height 92
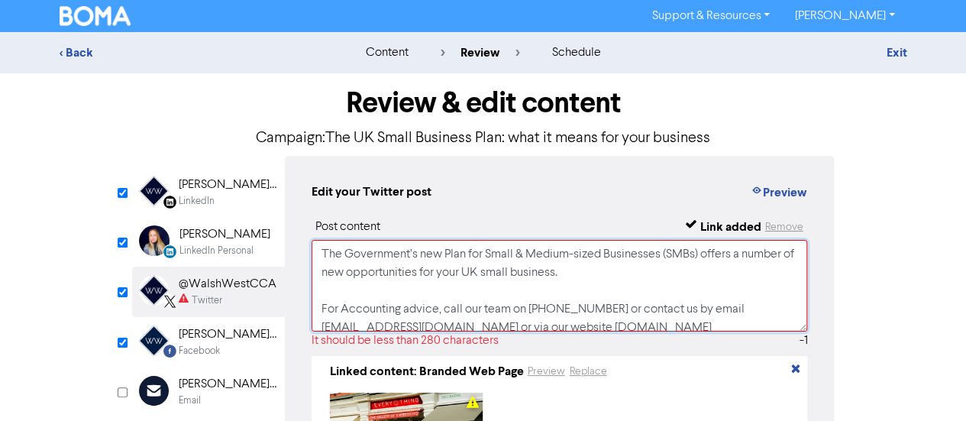
click at [348, 315] on textarea "The Government’s new Plan for Small & Medium-sized Businesses (SMBs) offers a n…" at bounding box center [560, 286] width 497 height 92
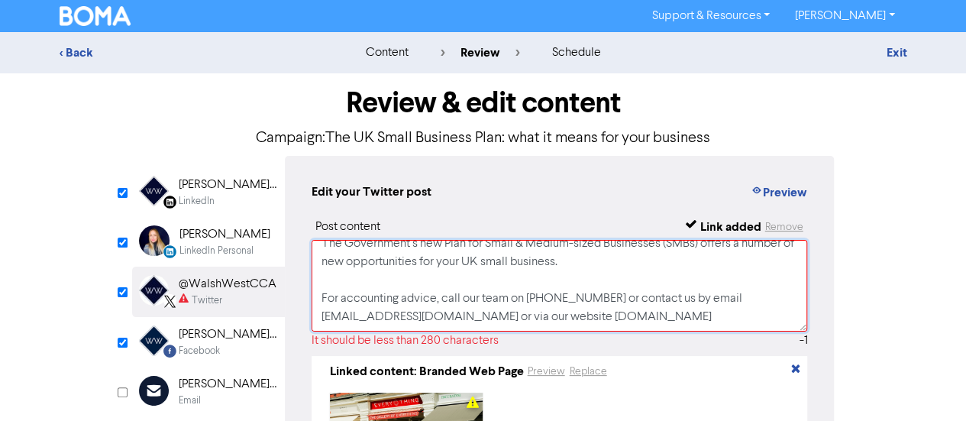
click at [524, 290] on textarea "The Government’s new Plan for Small & Medium-sized Businesses (SMBs) offers a n…" at bounding box center [560, 286] width 497 height 92
click at [506, 290] on textarea "The Government’s new Plan for Small & Medium-sized Businesses (SMBs) offers a n…" at bounding box center [560, 286] width 497 height 92
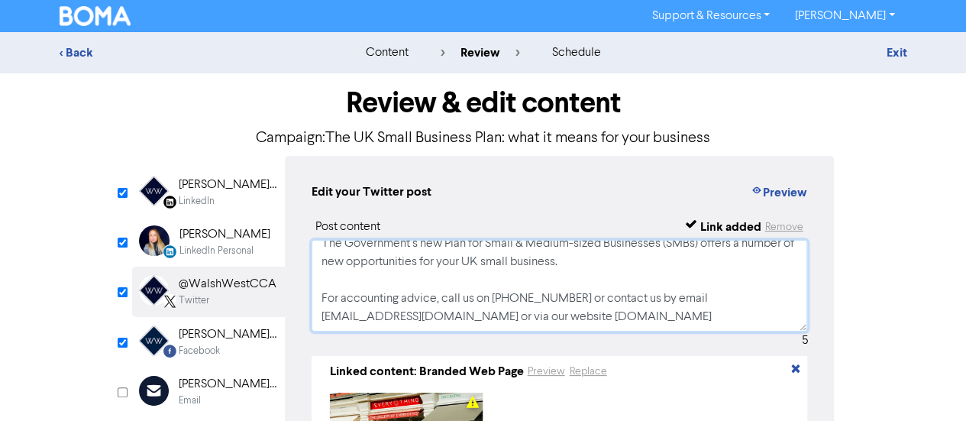
click at [704, 290] on textarea "The Government’s new Plan for Small & Medium-sized Businesses (SMBs) offers a n…" at bounding box center [560, 286] width 497 height 92
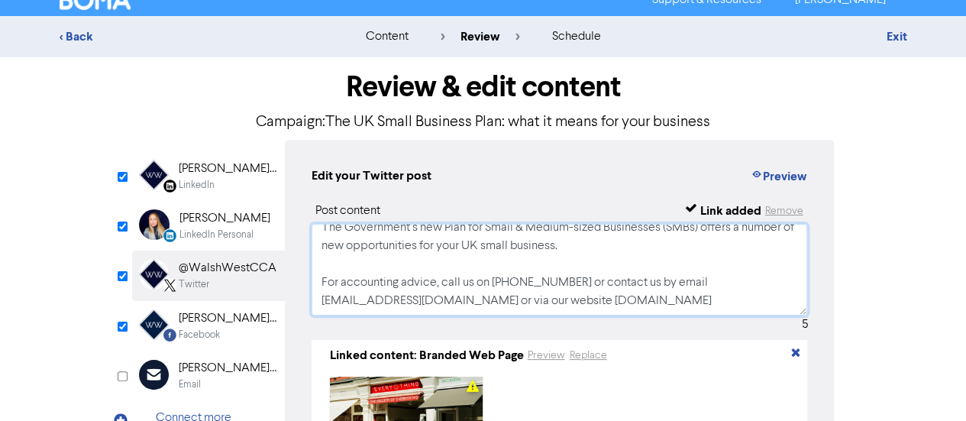
scroll to position [186, 0]
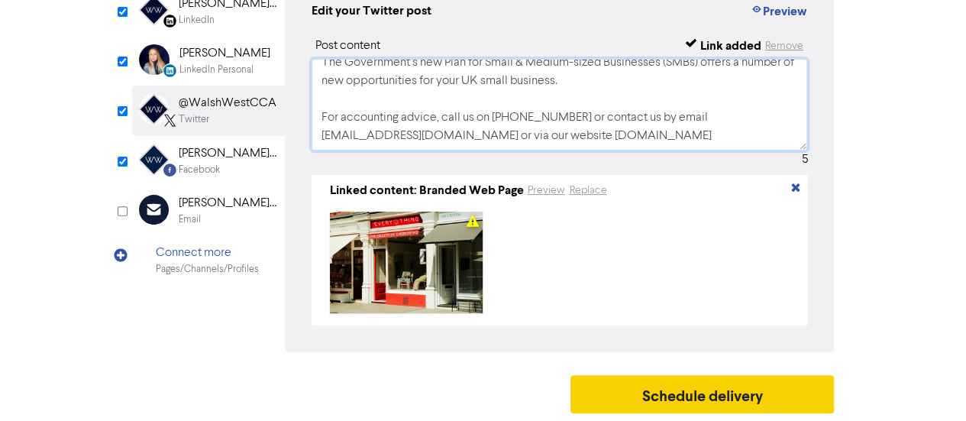
type textarea "The Government’s new Plan for Small & Medium-sized Businesses (SMBs) offers a n…"
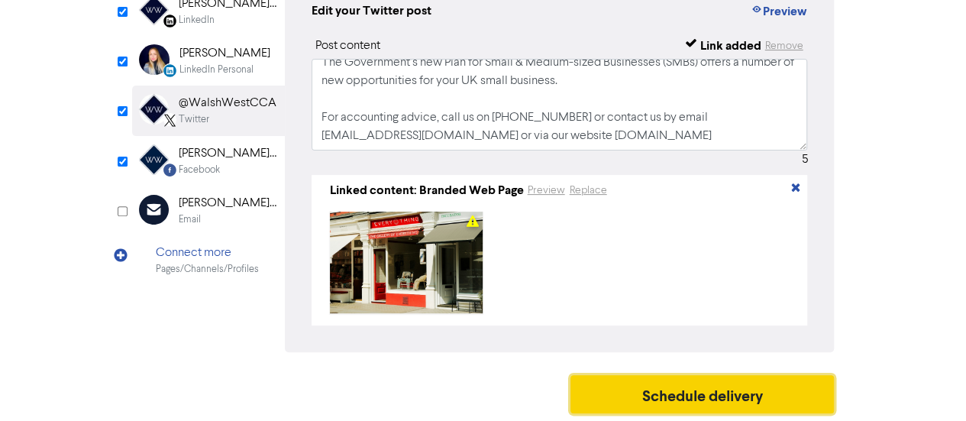
click at [695, 397] on button "Schedule delivery" at bounding box center [703, 394] width 264 height 38
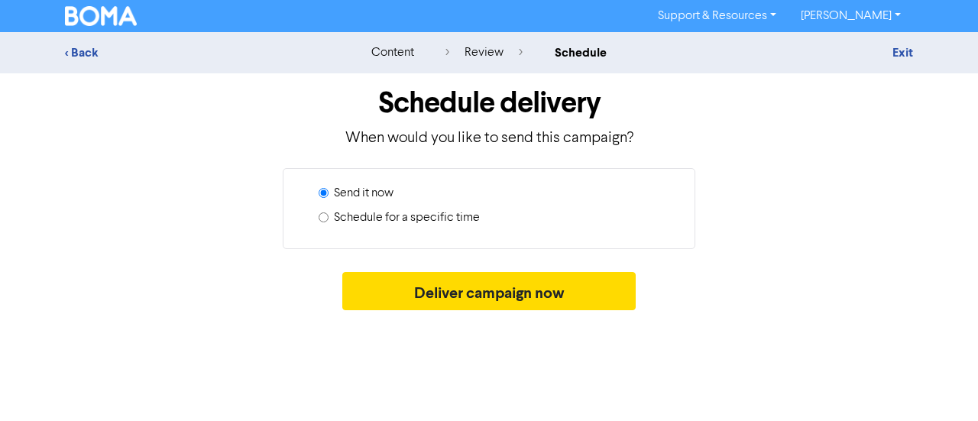
click at [322, 217] on input "Schedule for a specific time" at bounding box center [324, 217] width 10 height 10
radio input "true"
radio input "false"
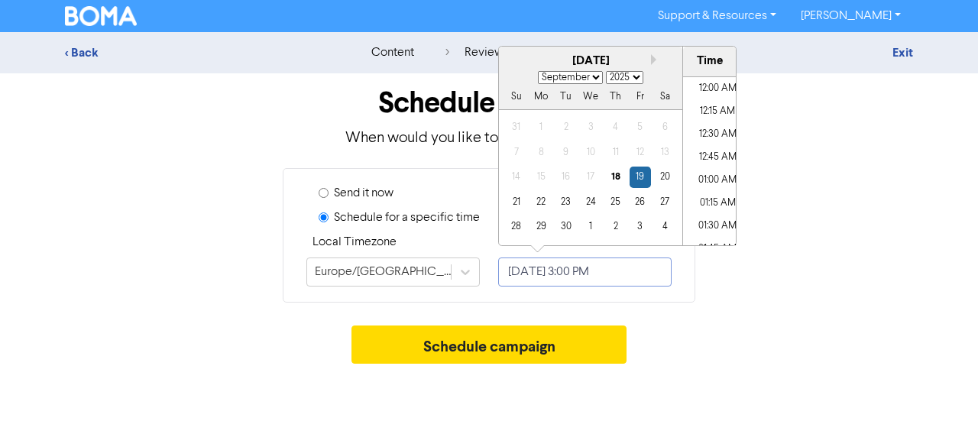
click at [555, 267] on input "[DATE] 3:00 PM" at bounding box center [584, 271] width 173 height 29
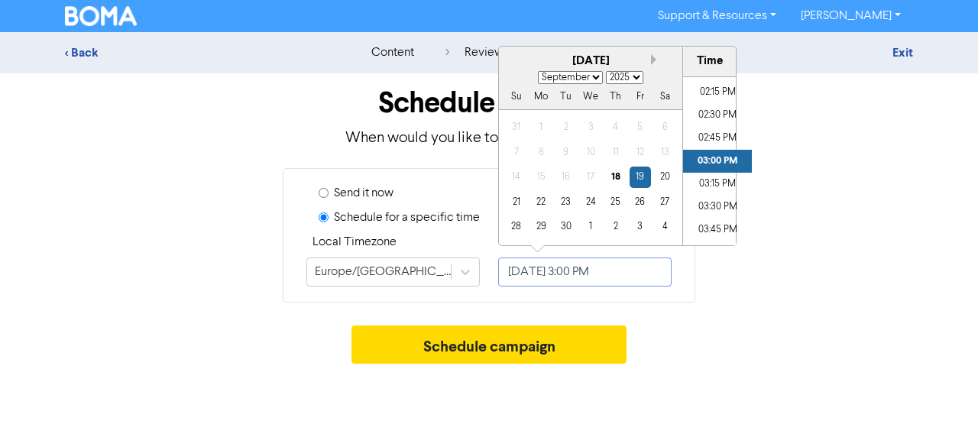
click at [652, 57] on button "Next month" at bounding box center [656, 59] width 11 height 11
select select "9"
click at [639, 175] on div "17" at bounding box center [639, 177] width 21 height 21
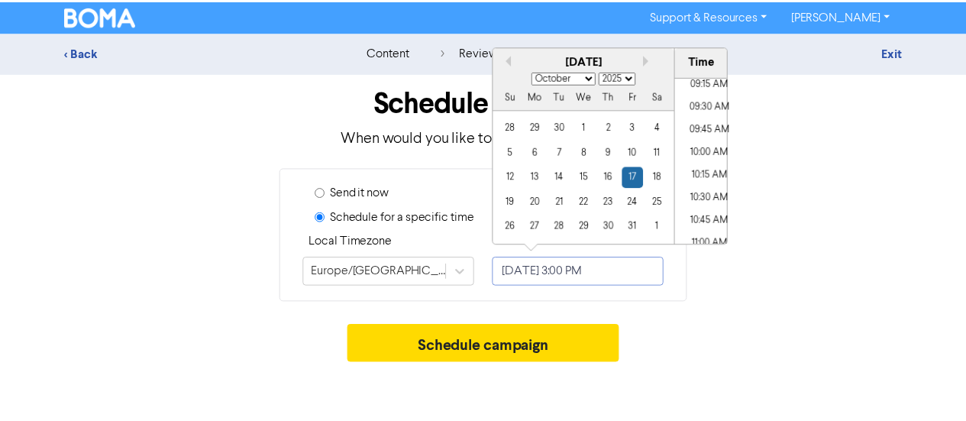
scroll to position [847, 0]
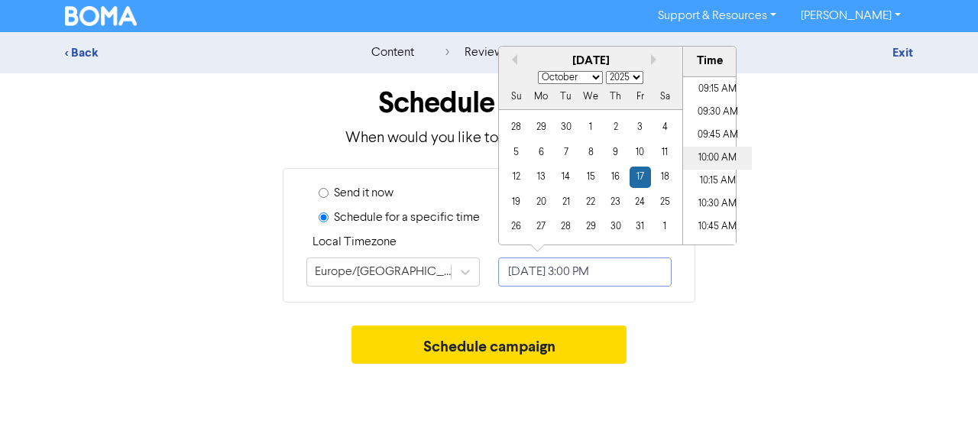
click at [705, 155] on li "10:00 AM" at bounding box center [717, 158] width 69 height 23
type input "[DATE] 10:00 AM"
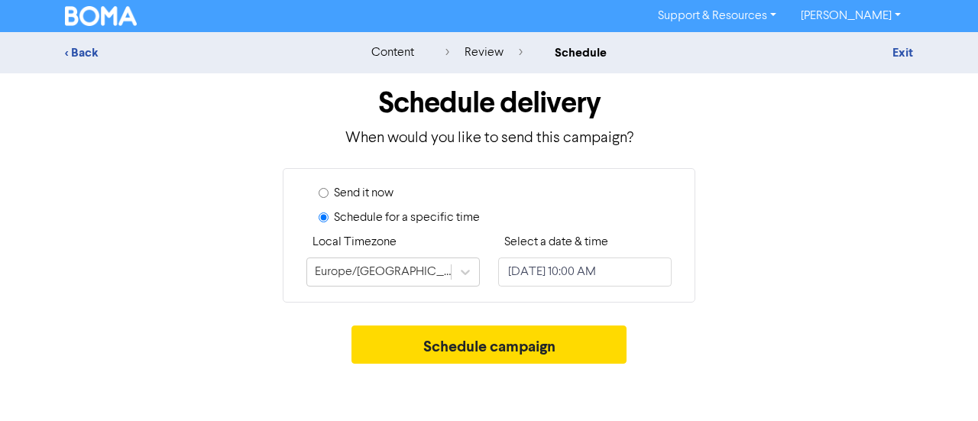
click at [739, 287] on div "Send it now Schedule for a specific time Local Timezone [GEOGRAPHIC_DATA]/[GEOG…" at bounding box center [488, 235] width 871 height 134
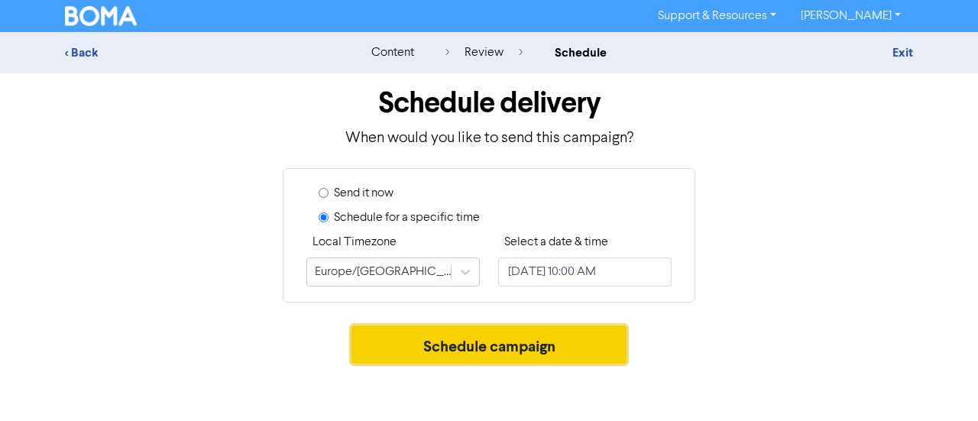
click at [576, 335] on button "Schedule campaign" at bounding box center [489, 344] width 276 height 38
